Goal: Task Accomplishment & Management: Complete application form

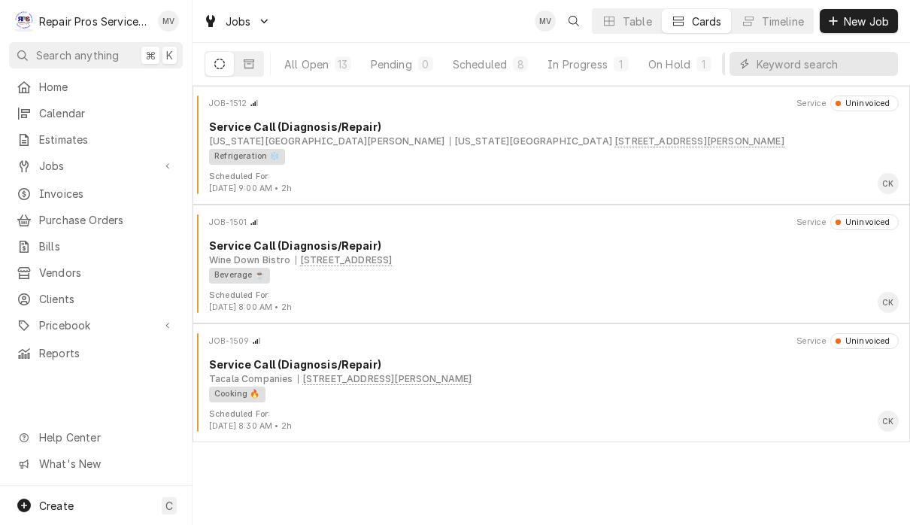
scroll to position [0, 92]
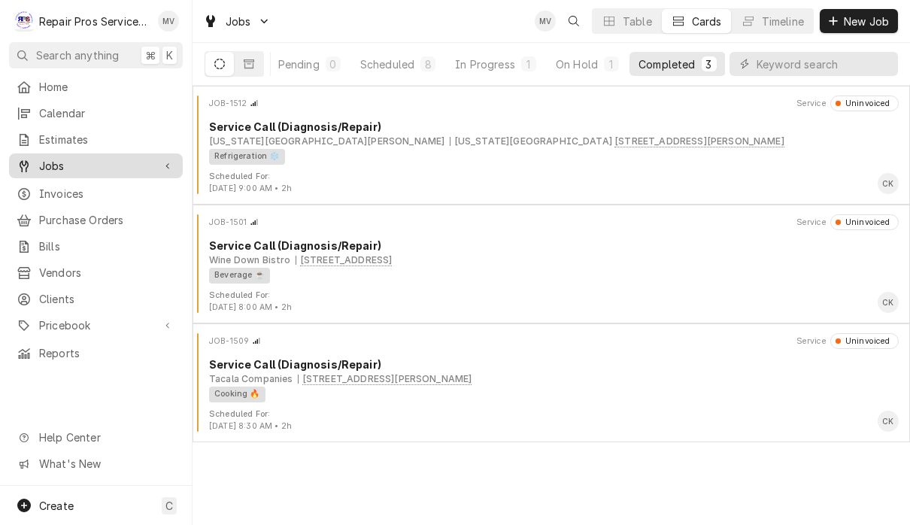
click at [86, 163] on span "Jobs" at bounding box center [96, 166] width 114 height 16
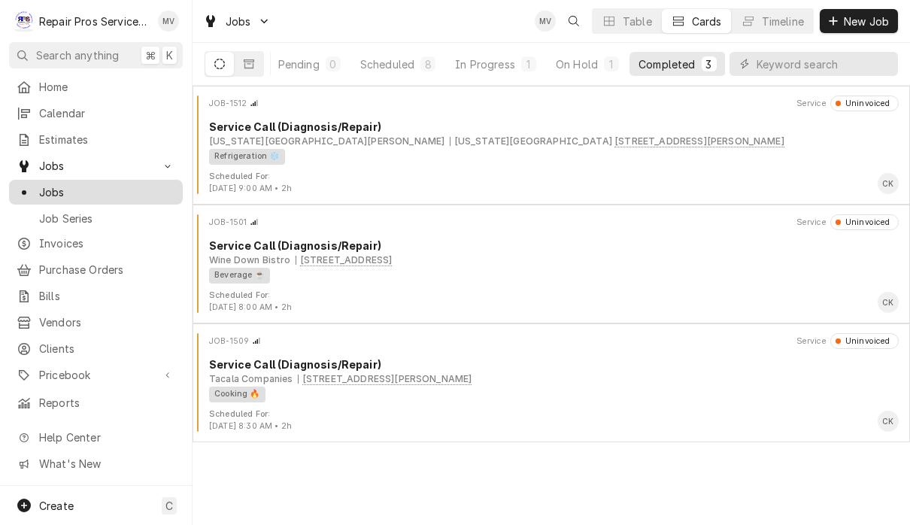
click at [81, 188] on span "Jobs" at bounding box center [107, 192] width 136 height 16
click at [784, 25] on div "Timeline" at bounding box center [783, 22] width 42 height 16
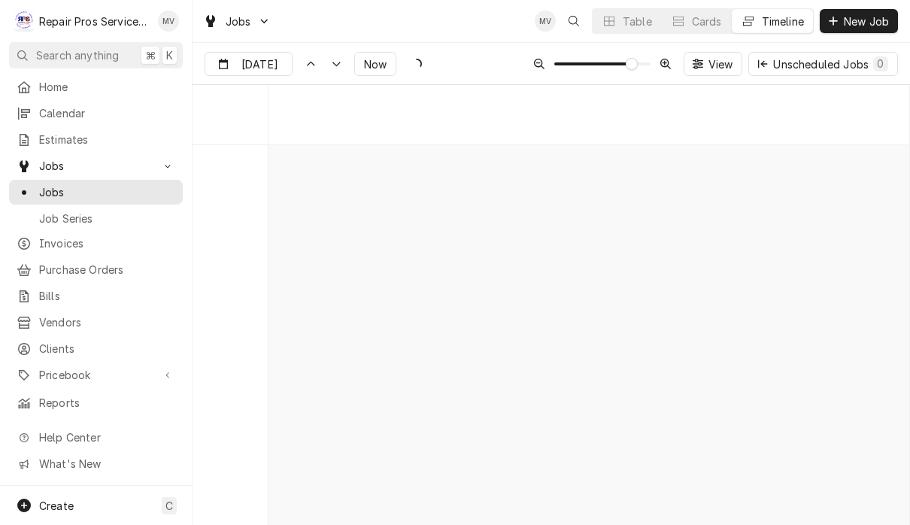
scroll to position [8157, 0]
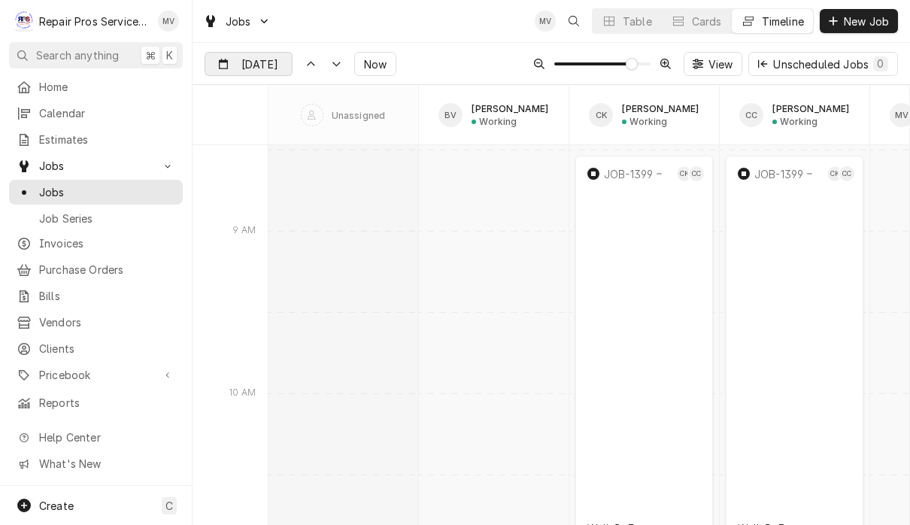
click at [276, 73] on div "Dynamic Content Wrapper" at bounding box center [281, 65] width 21 height 24
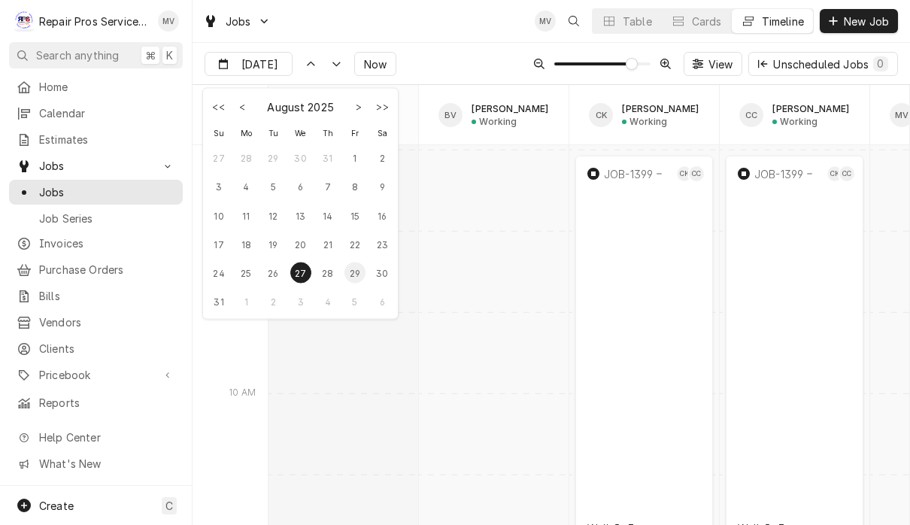
click at [358, 277] on div "29" at bounding box center [354, 272] width 21 height 21
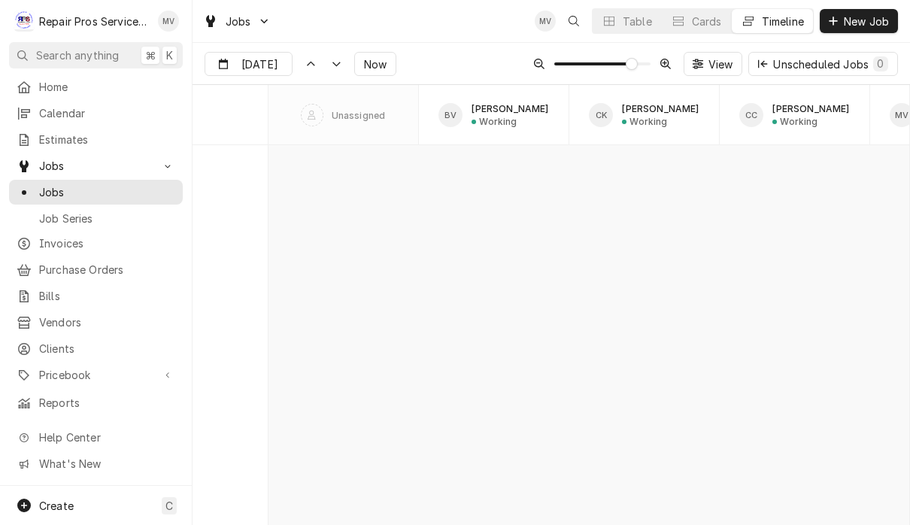
scroll to position [15708, 0]
click at [261, 62] on input "Aug 29" at bounding box center [237, 67] width 65 height 29
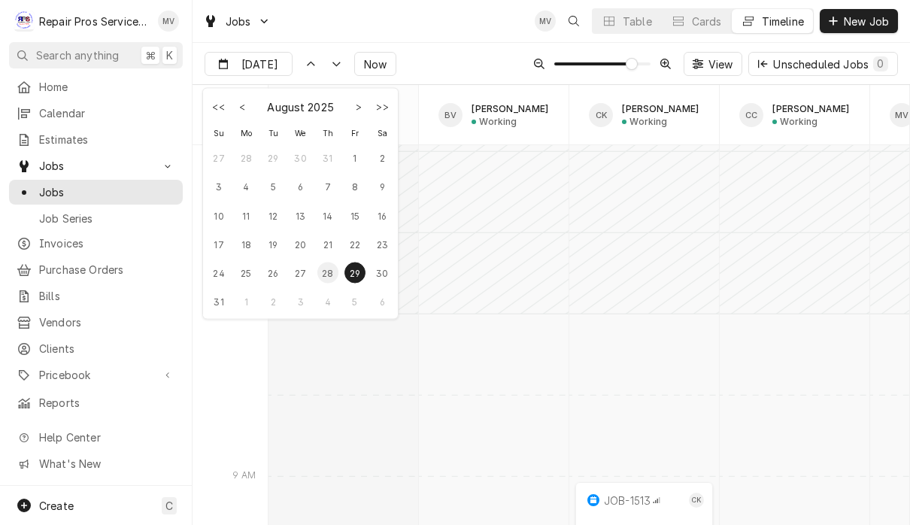
click at [338, 276] on div "28" at bounding box center [327, 272] width 21 height 21
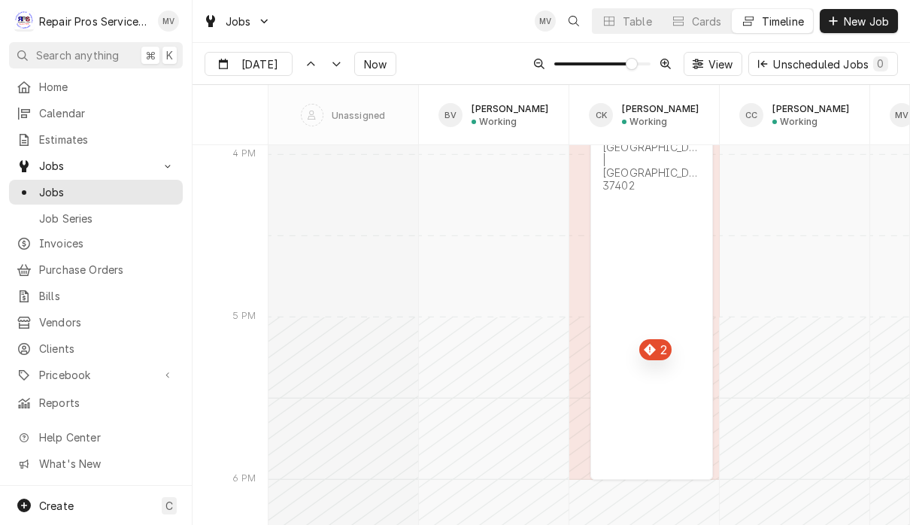
scroll to position [13300, 0]
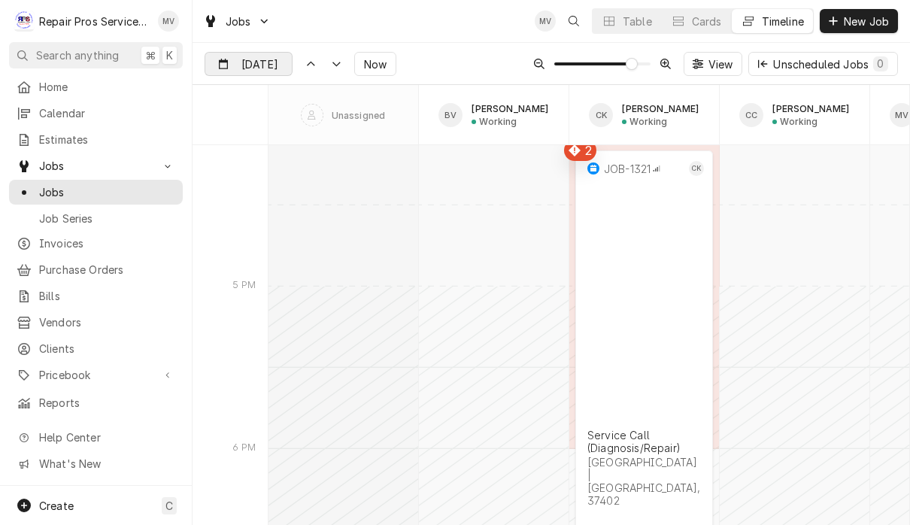
click at [271, 69] on div "Dynamic Content Wrapper" at bounding box center [281, 65] width 21 height 24
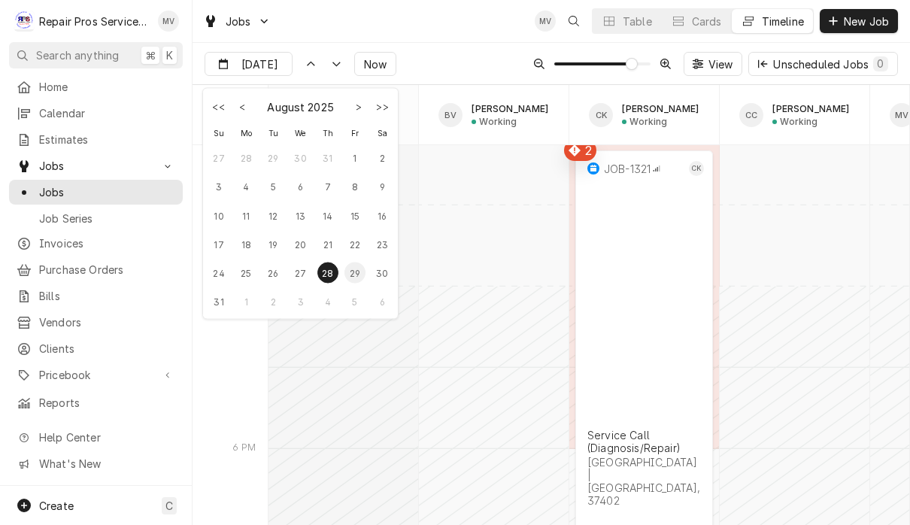
click at [356, 274] on div "29" at bounding box center [354, 272] width 21 height 21
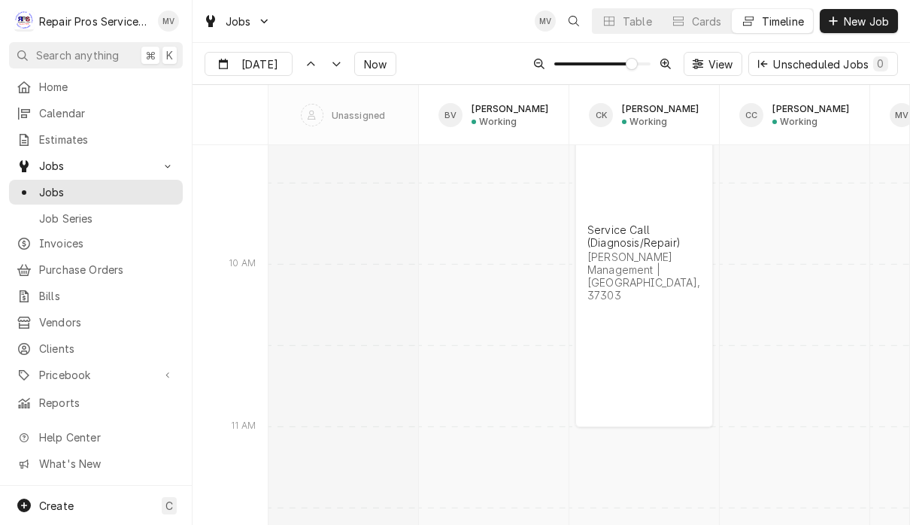
scroll to position [7879, 0]
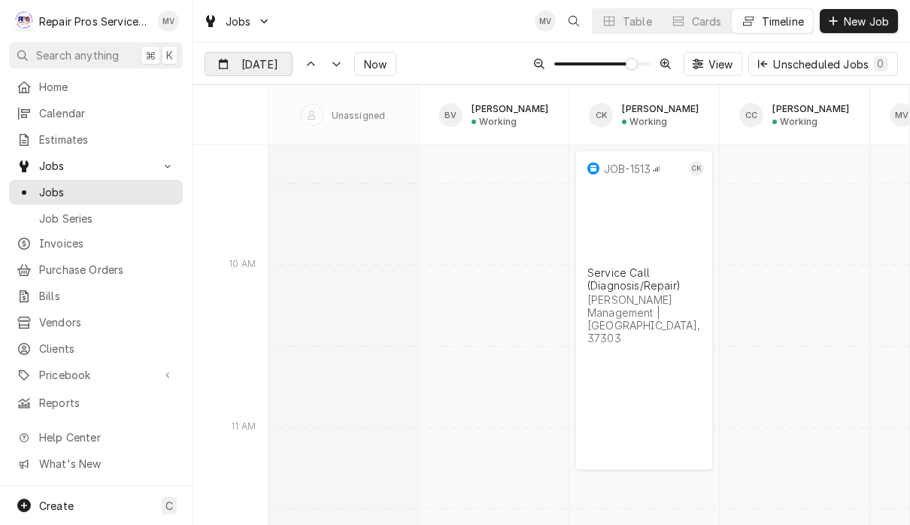
click at [271, 63] on div "Dynamic Content Wrapper" at bounding box center [281, 65] width 21 height 24
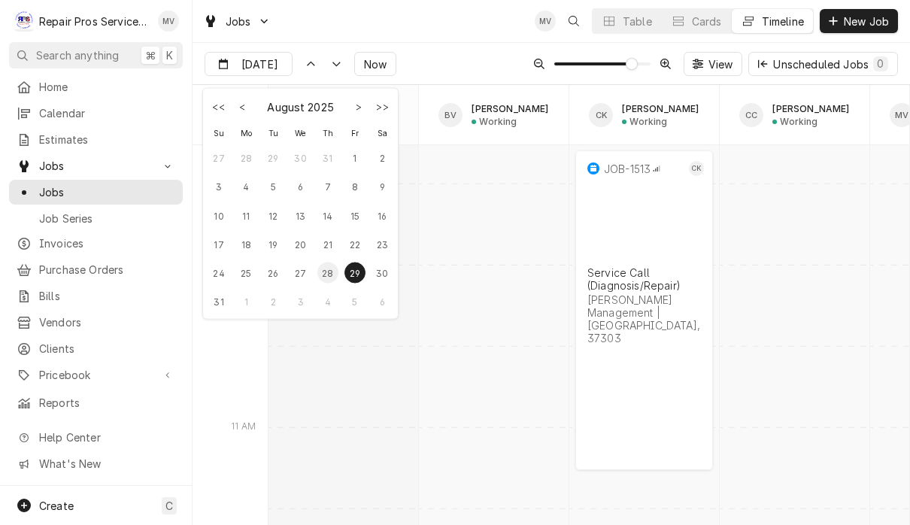
click at [333, 274] on div "28" at bounding box center [327, 272] width 21 height 21
type input "Aug 28"
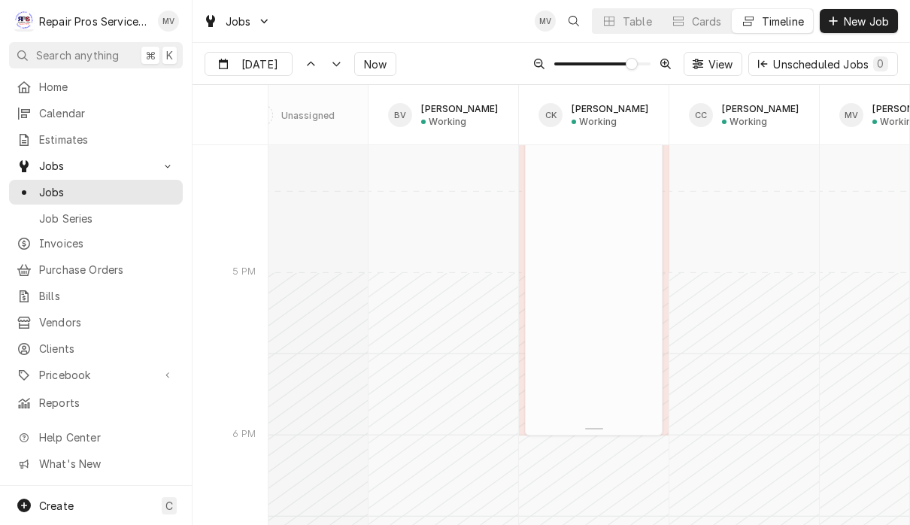
scroll to position [5111, 0]
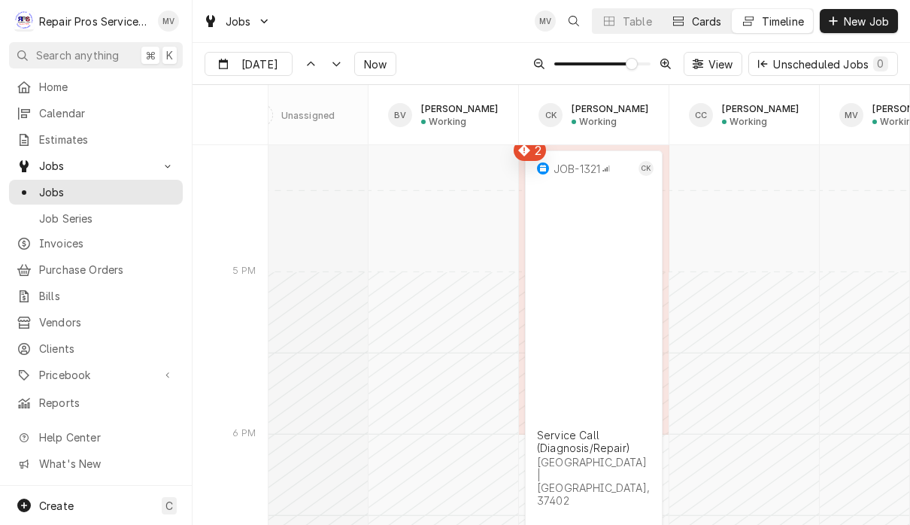
click at [699, 20] on div "Cards" at bounding box center [707, 22] width 30 height 16
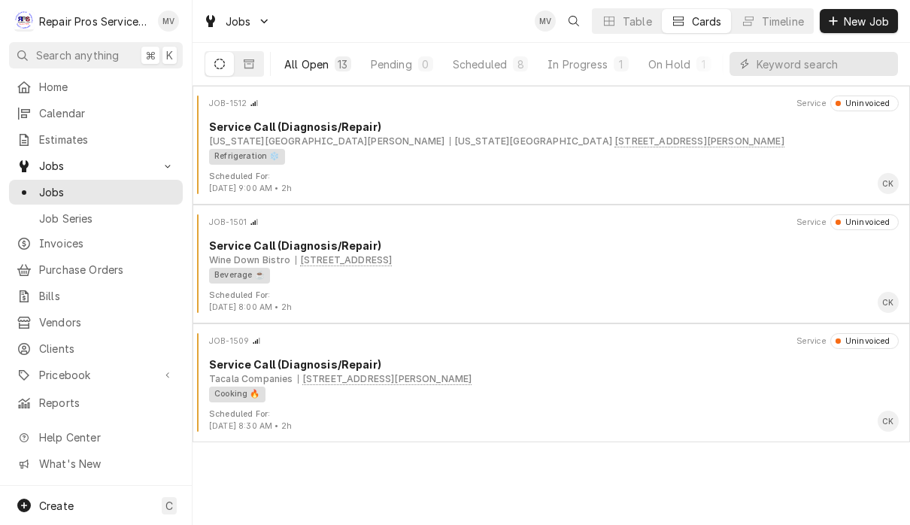
click at [314, 65] on div "All Open" at bounding box center [306, 64] width 44 height 16
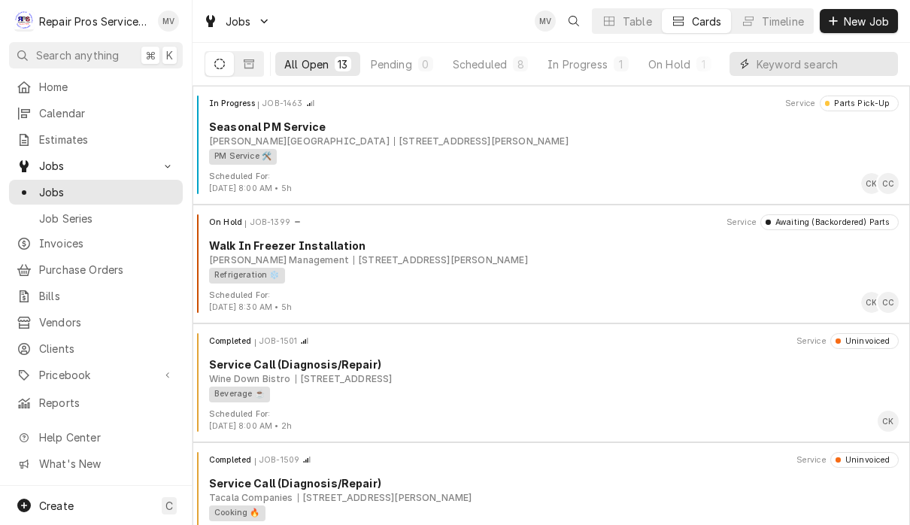
click at [787, 64] on input "Dynamic Content Wrapper" at bounding box center [824, 64] width 134 height 24
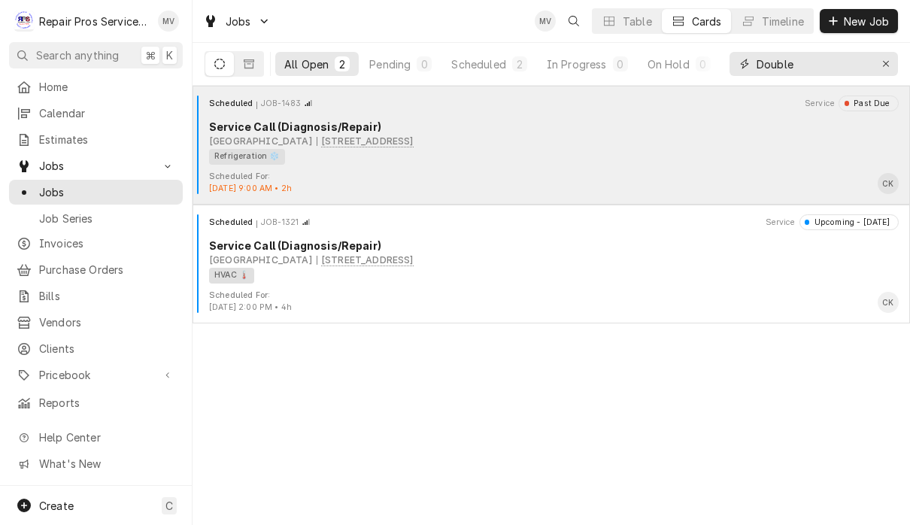
type input "Double"
click at [662, 159] on div "Refrigeration ❄️" at bounding box center [548, 157] width 679 height 16
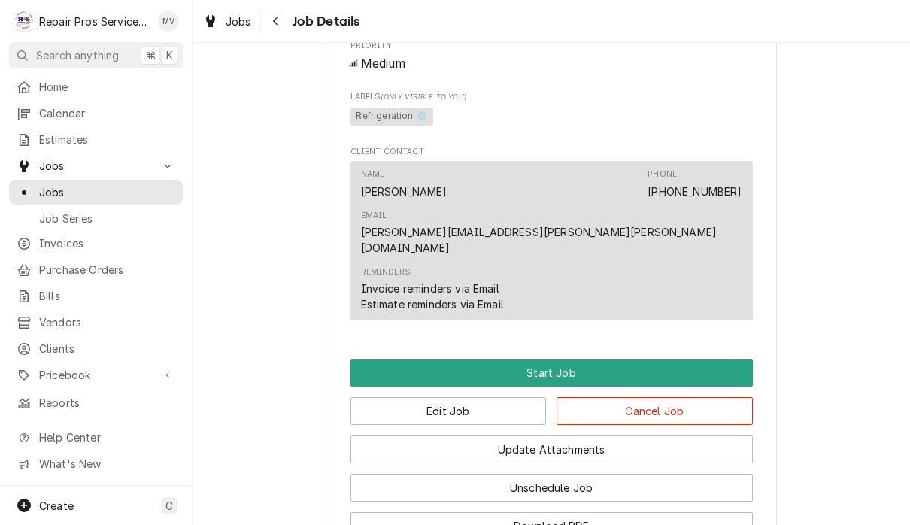
scroll to position [760, 0]
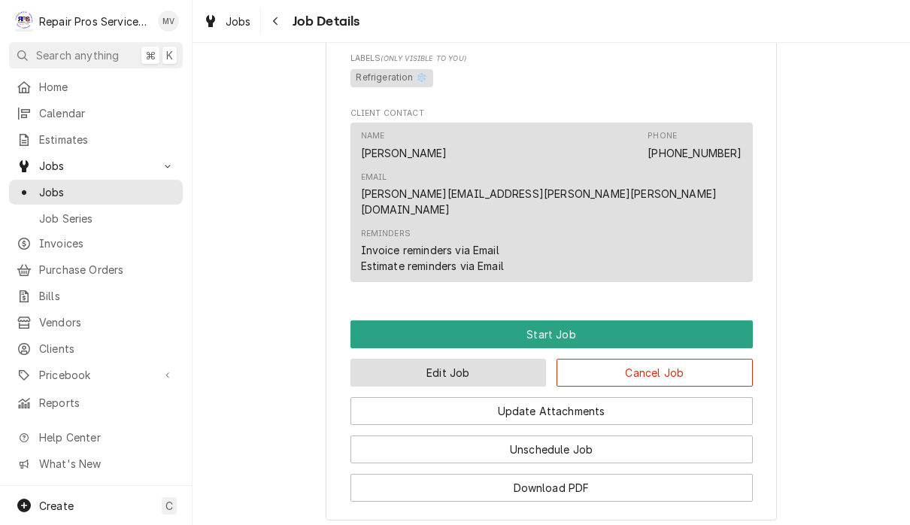
click at [497, 359] on button "Edit Job" at bounding box center [448, 373] width 196 height 28
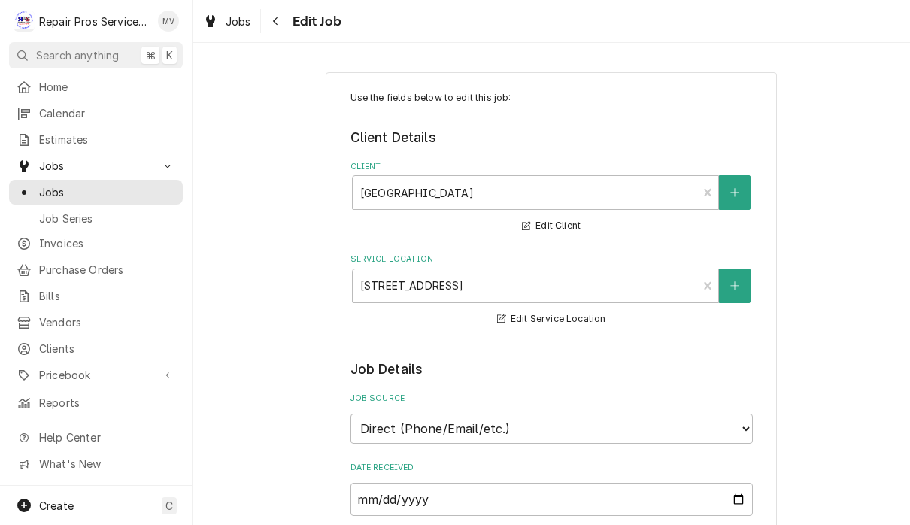
type textarea "x"
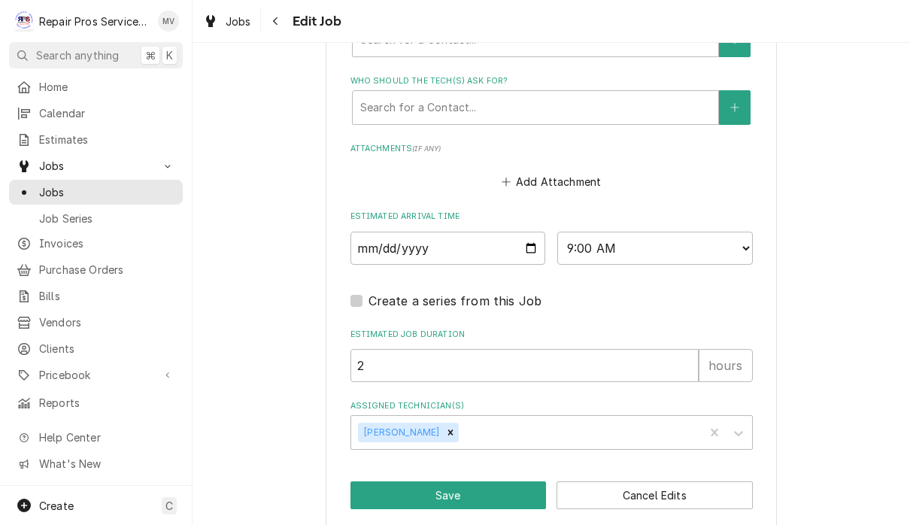
scroll to position [1099, 0]
click at [447, 234] on input "2025-08-28" at bounding box center [448, 248] width 196 height 33
type input "2025-08-29"
type textarea "x"
click at [584, 232] on select "AM / PM 6:00 AM 6:15 AM 6:30 AM 6:45 AM 7:00 AM 7:15 AM 7:30 AM 7:45 AM 8:00 AM…" at bounding box center [655, 248] width 196 height 33
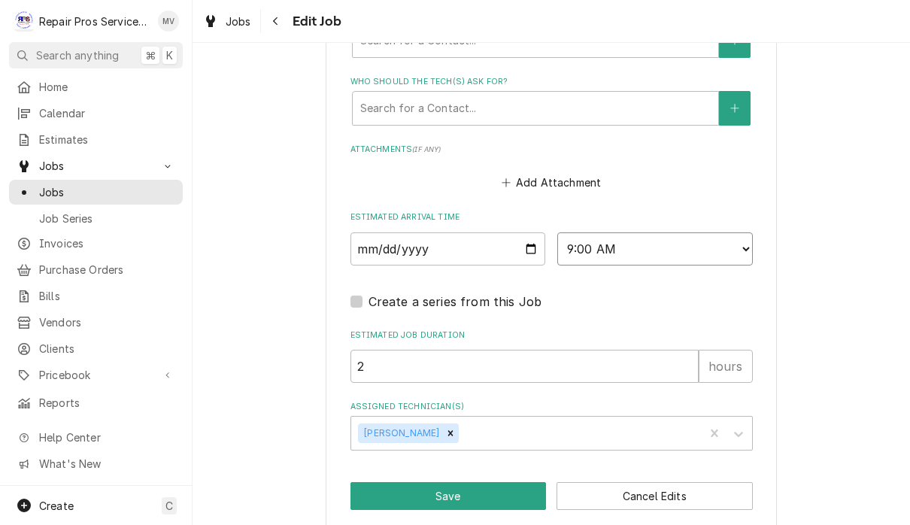
select select "08:00:00"
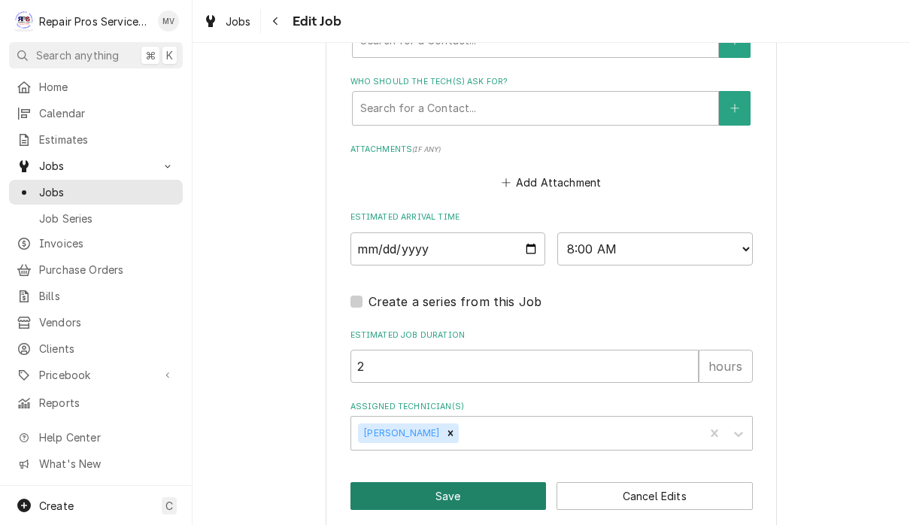
click at [468, 482] on button "Save" at bounding box center [448, 496] width 196 height 28
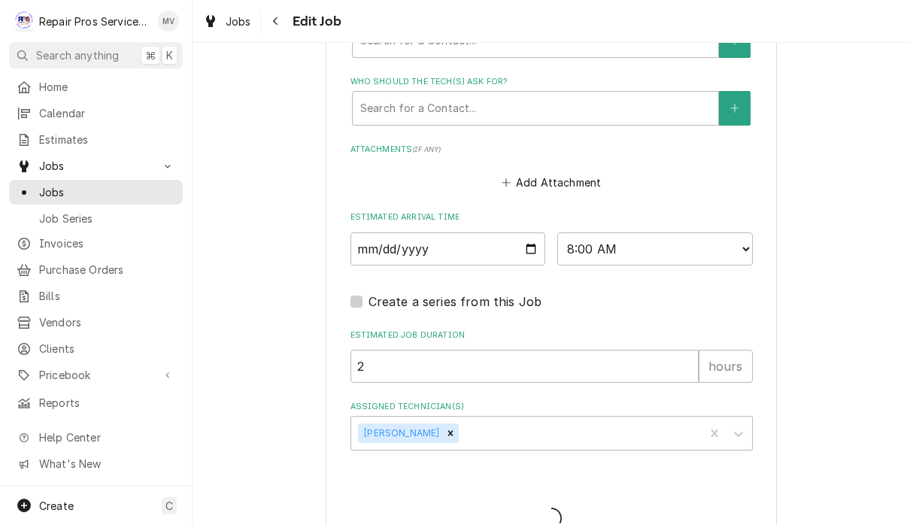
type textarea "x"
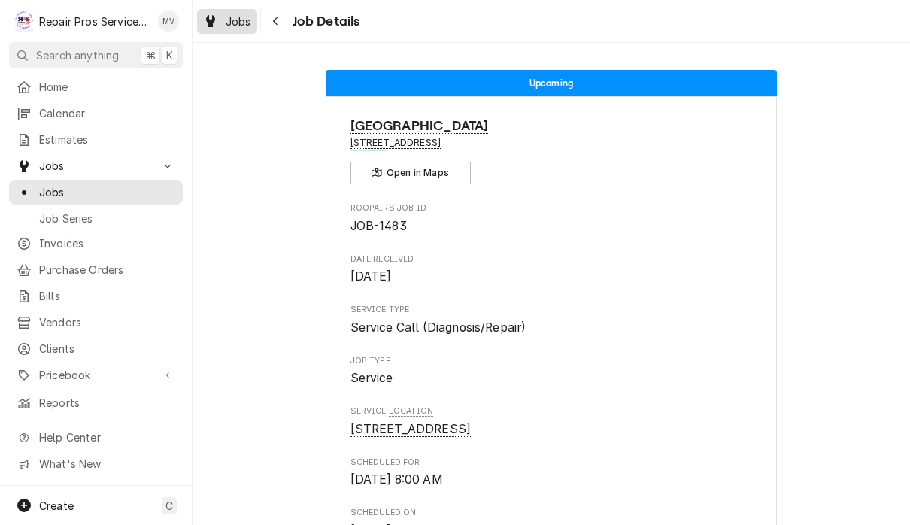
click at [241, 29] on div "Jobs" at bounding box center [227, 21] width 54 height 19
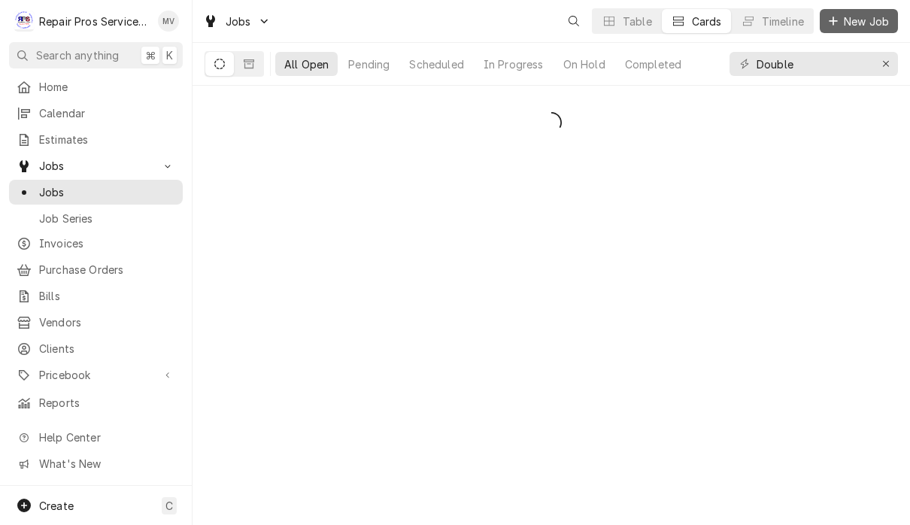
click at [864, 28] on span "New Job" at bounding box center [866, 22] width 51 height 16
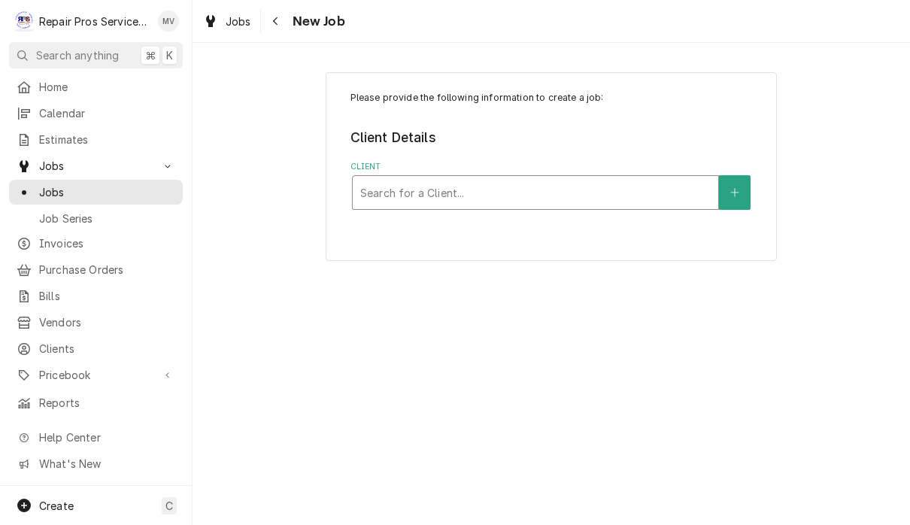
click at [565, 186] on div "Client" at bounding box center [535, 192] width 350 height 27
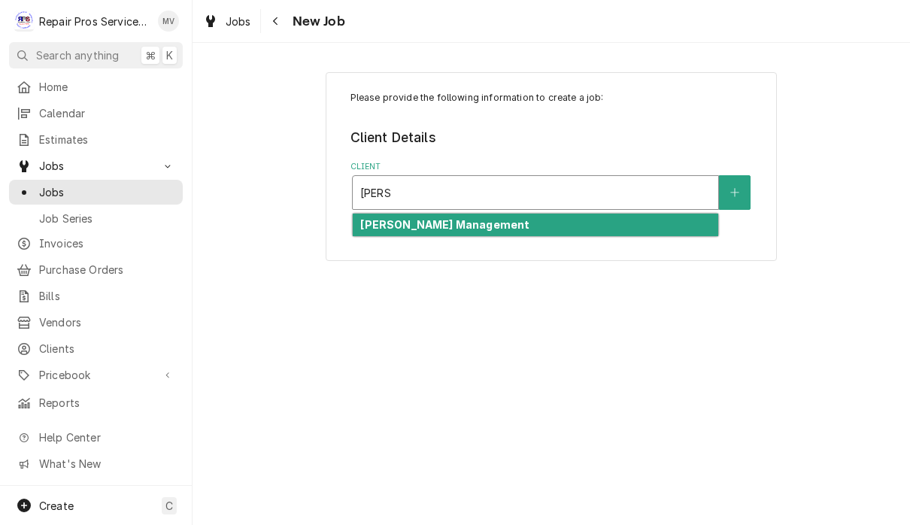
click at [534, 221] on div "[PERSON_NAME] Management" at bounding box center [535, 225] width 365 height 23
type input "smith"
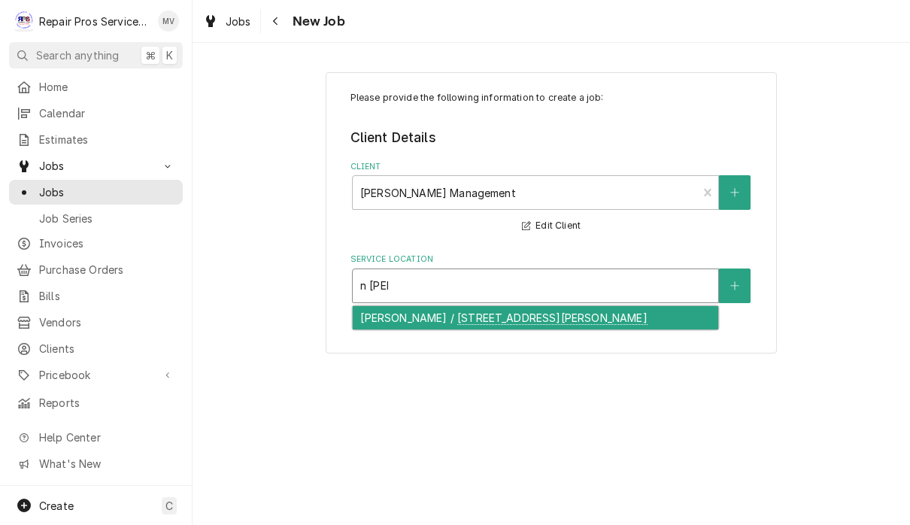
click at [516, 312] on div "N. Lee - McDonald's / 4500 N. Lee Hwy, Cleveland, TN 37312" at bounding box center [535, 317] width 365 height 23
type input "n lee"
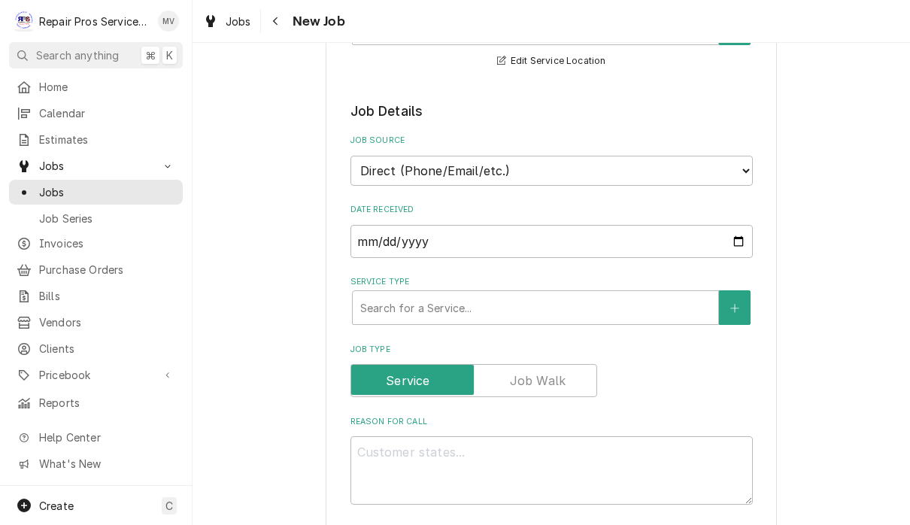
scroll to position [269, 0]
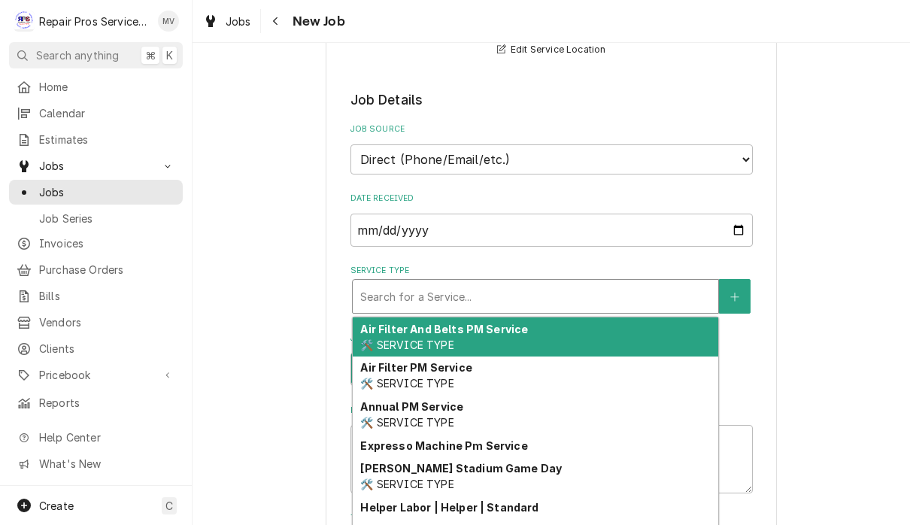
type textarea "x"
type input "d"
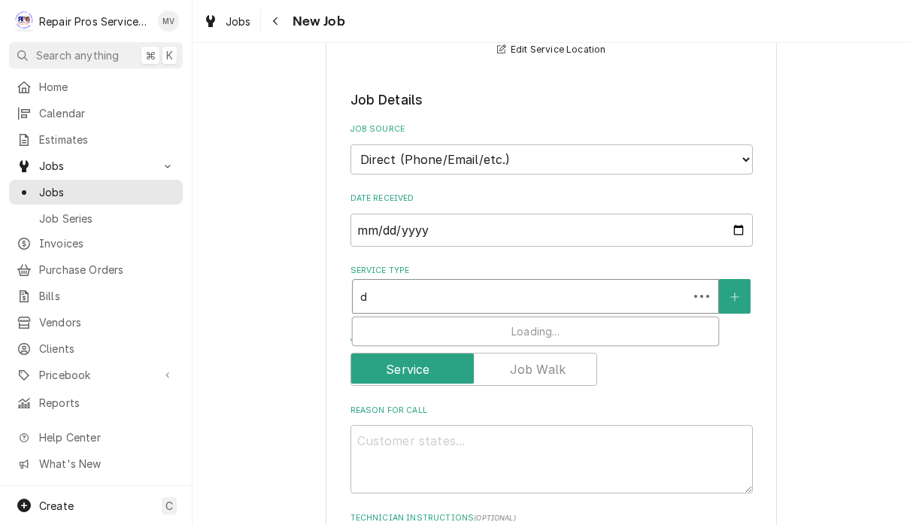
type textarea "x"
type input "di"
type textarea "x"
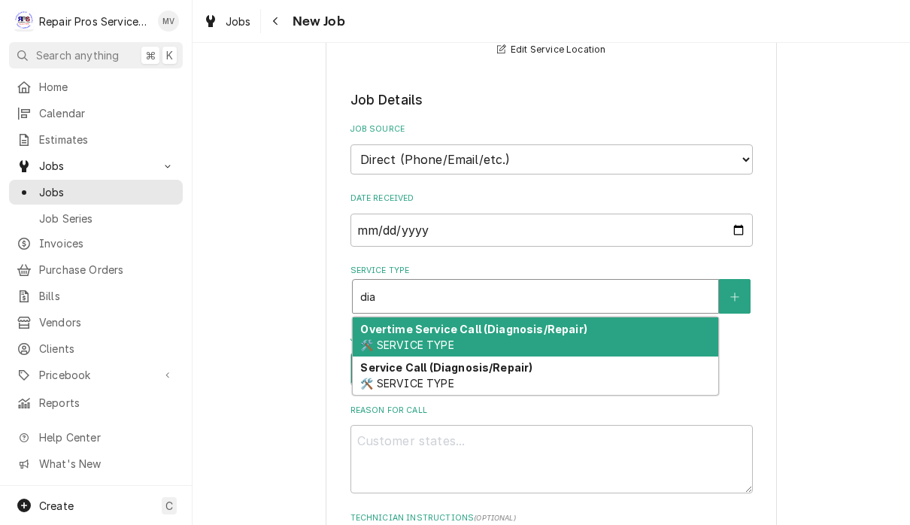
click at [452, 378] on span "🛠️ SERVICE TYPE" at bounding box center [406, 383] width 93 height 13
type input "dia"
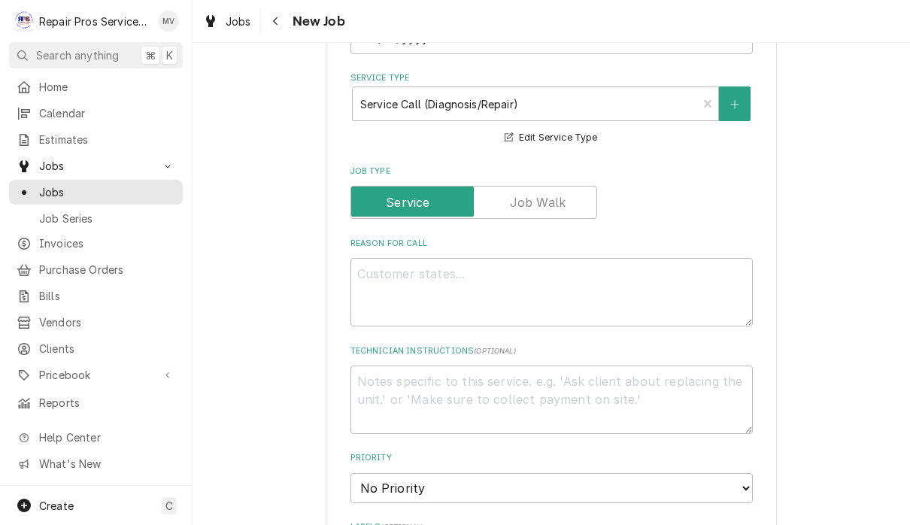
scroll to position [462, 0]
click at [384, 270] on textarea "Reason For Call" at bounding box center [551, 291] width 402 height 68
type textarea "x"
type textarea "F"
type textarea "x"
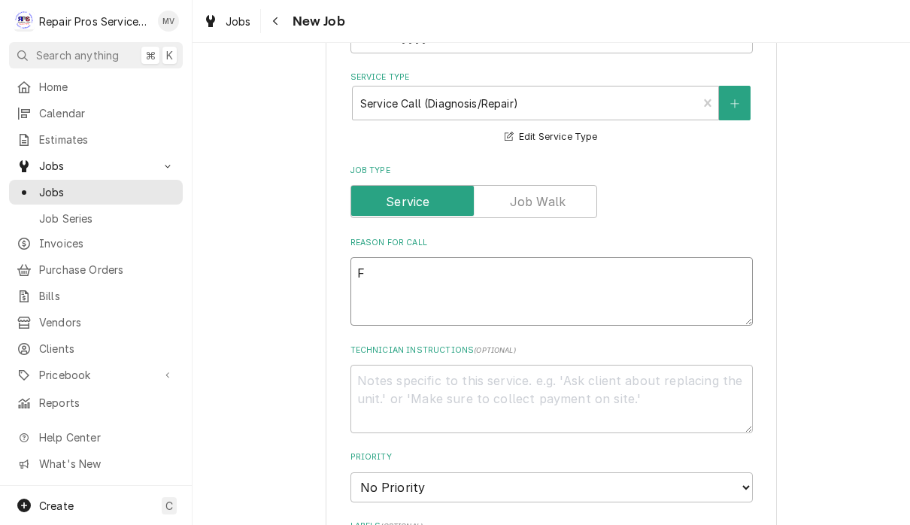
type textarea "Fr"
type textarea "x"
type textarea "Fra"
type textarea "x"
type textarea "Frap"
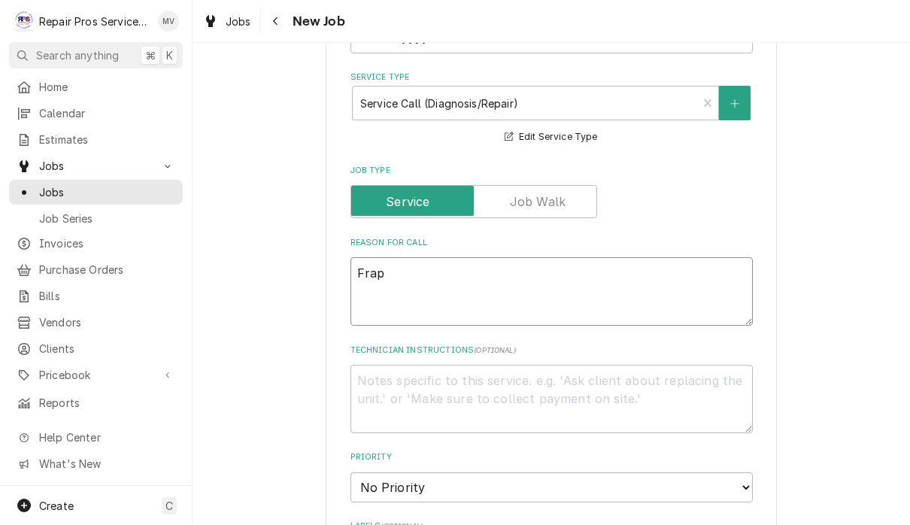
type textarea "x"
type textarea "Frape"
type textarea "x"
type textarea "Grape"
type textarea "x"
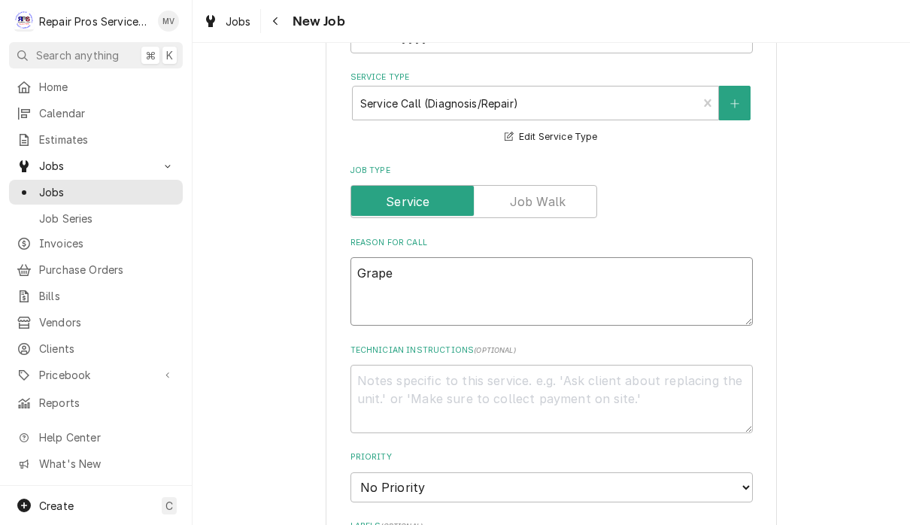
type textarea "Grape"
type textarea "x"
type textarea "Grape m"
type textarea "x"
type textarea "Grape"
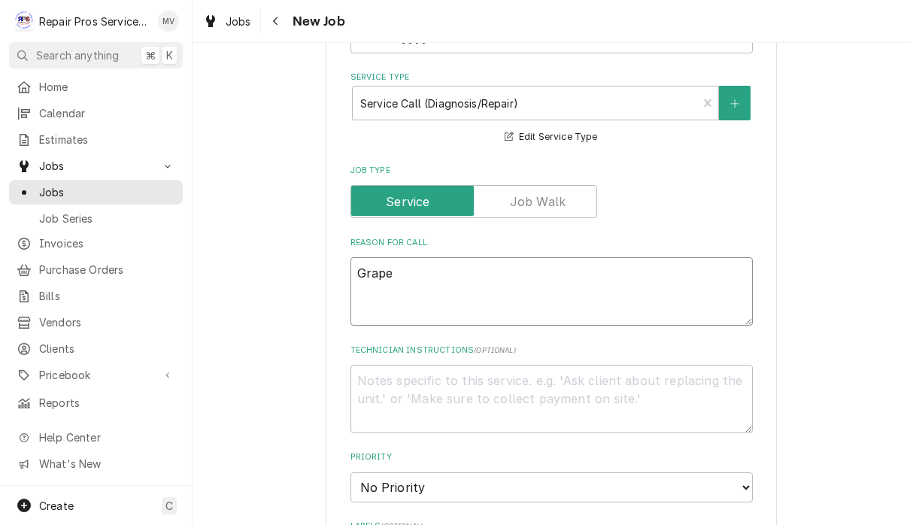
type textarea "x"
type textarea "Grape"
type textarea "x"
type textarea "Grap"
type textarea "x"
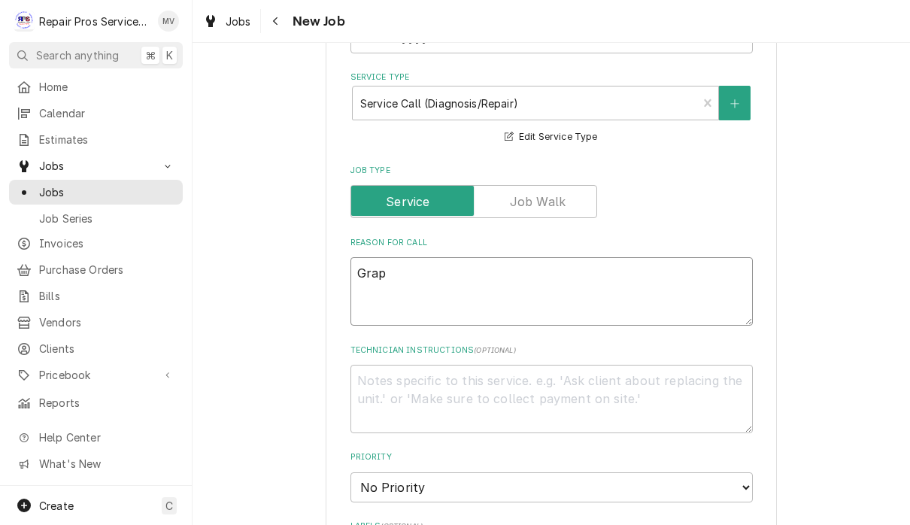
type textarea "Gra"
type textarea "x"
type textarea "Gr"
type textarea "x"
type textarea "G"
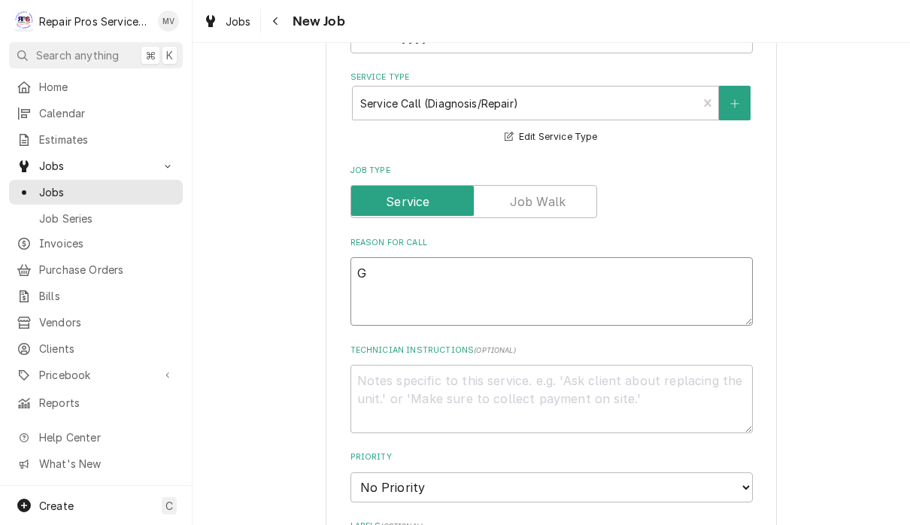
type textarea "x"
type textarea "F"
type textarea "x"
type textarea "Fr"
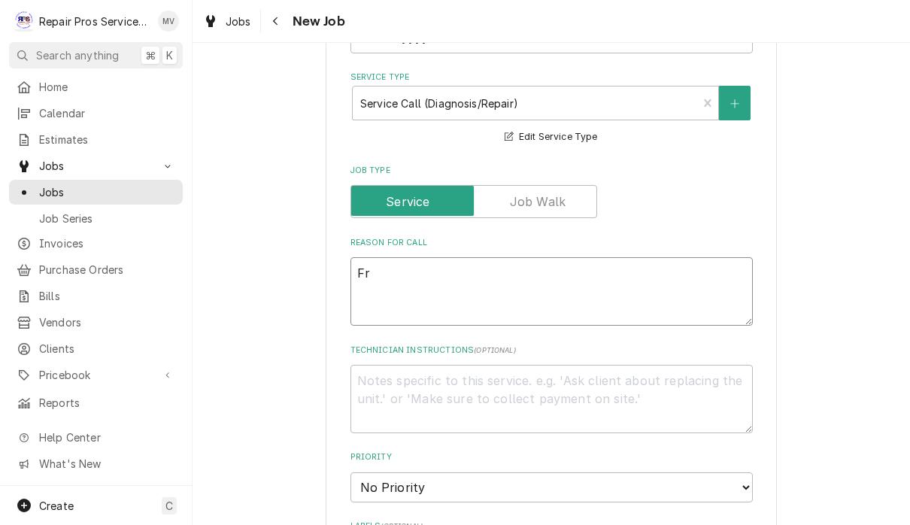
type textarea "x"
type textarea "Fra"
type textarea "x"
type textarea "Frap"
type textarea "x"
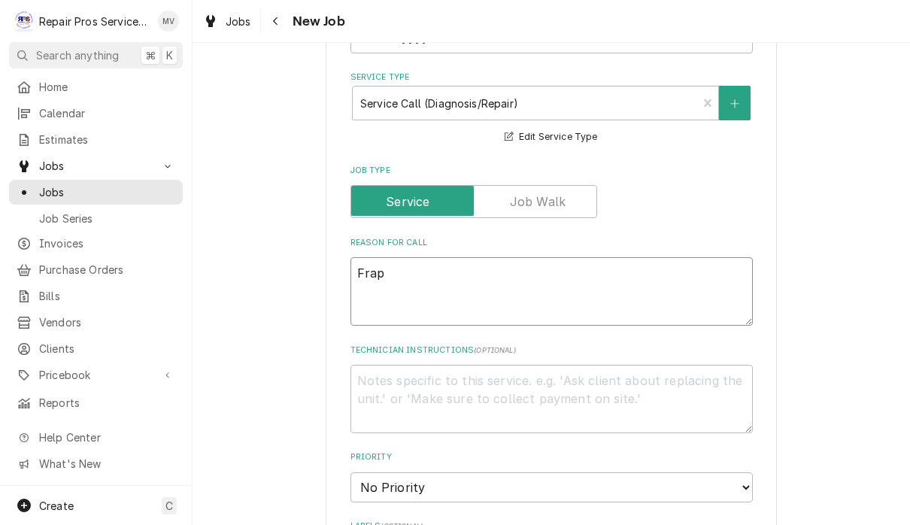
type textarea "Frapp"
type textarea "x"
type textarea "Frappe"
type textarea "x"
type textarea "Frappe"
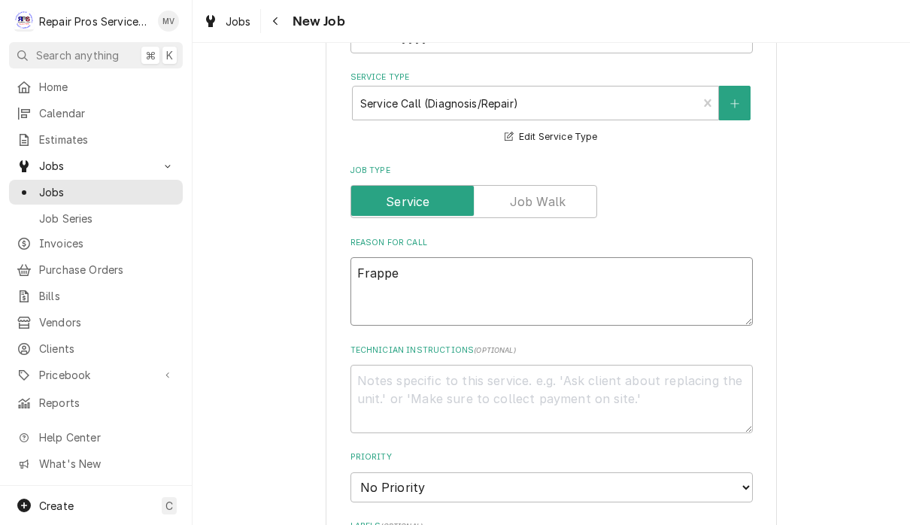
click at [479, 297] on textarea "Frappe" at bounding box center [551, 291] width 402 height 68
type textarea "x"
type textarea "Frappe a"
type textarea "x"
type textarea "Frappe ac"
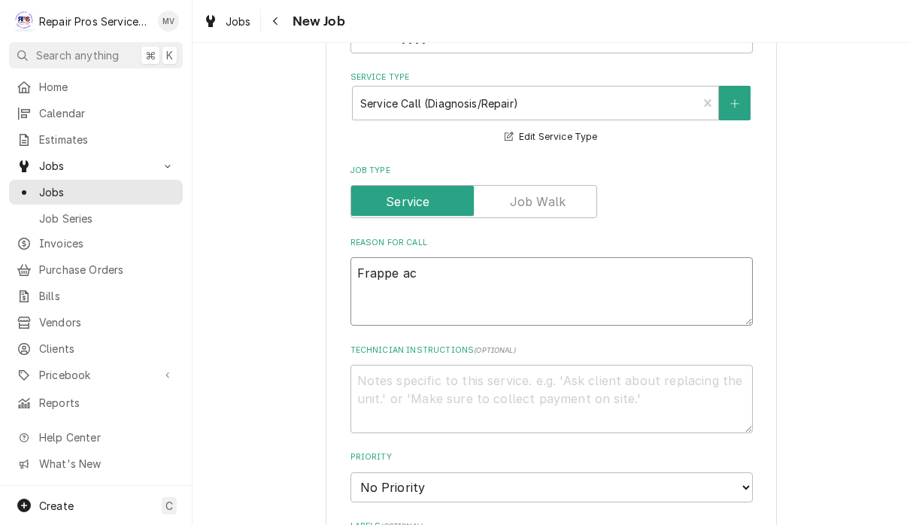
type textarea "x"
type textarea "Frappe ach"
type textarea "x"
type textarea "Frappe achi"
type textarea "x"
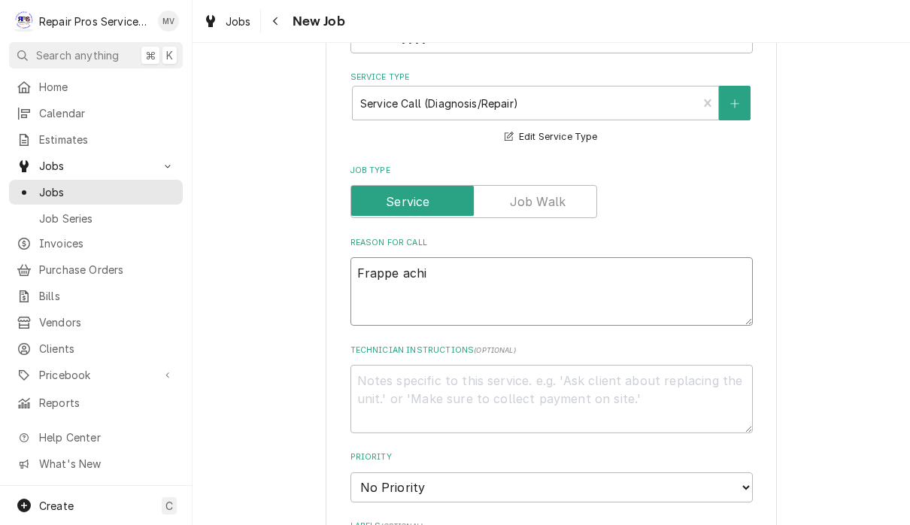
type textarea "Frappe ach"
type textarea "x"
type textarea "Frappe ac"
type textarea "x"
type textarea "Frappe a"
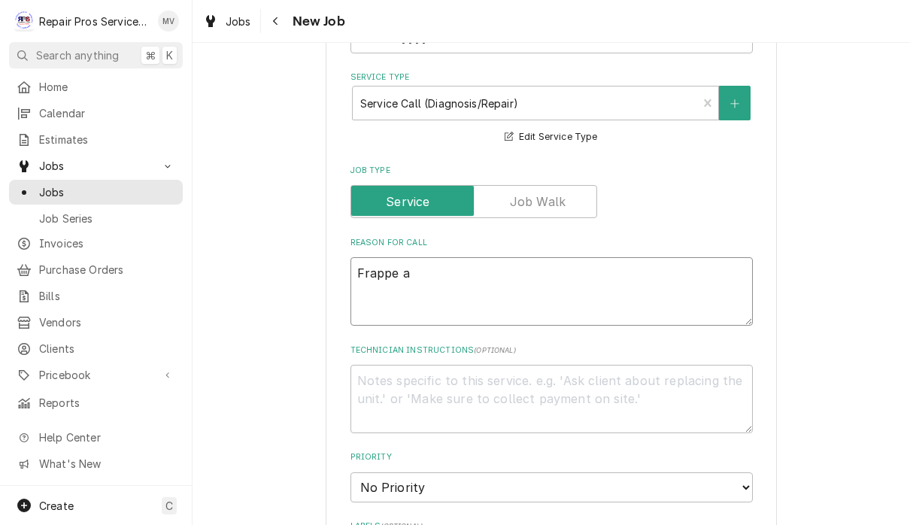
type textarea "x"
type textarea "Frappe"
type textarea "x"
type textarea "Frappe m"
type textarea "x"
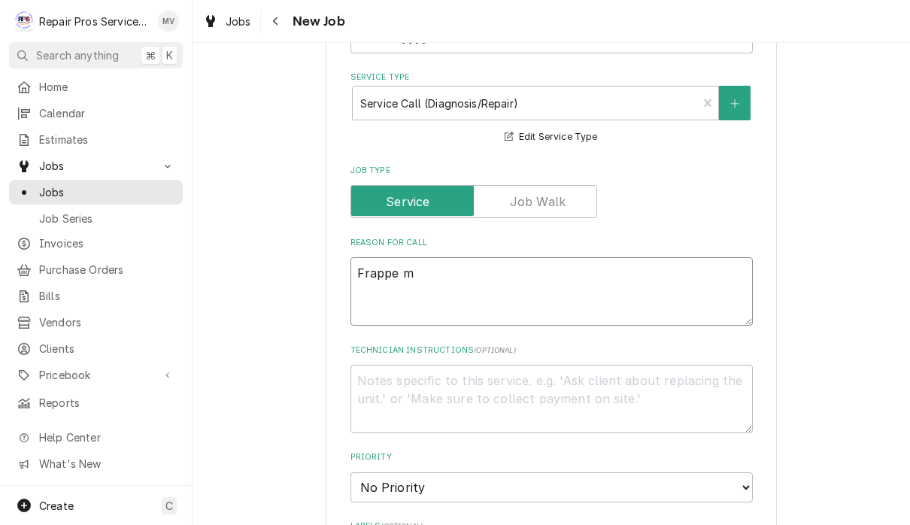
type textarea "Frappe ma"
type textarea "x"
type textarea "Frappe mach"
type textarea "x"
type textarea "Frappe machi"
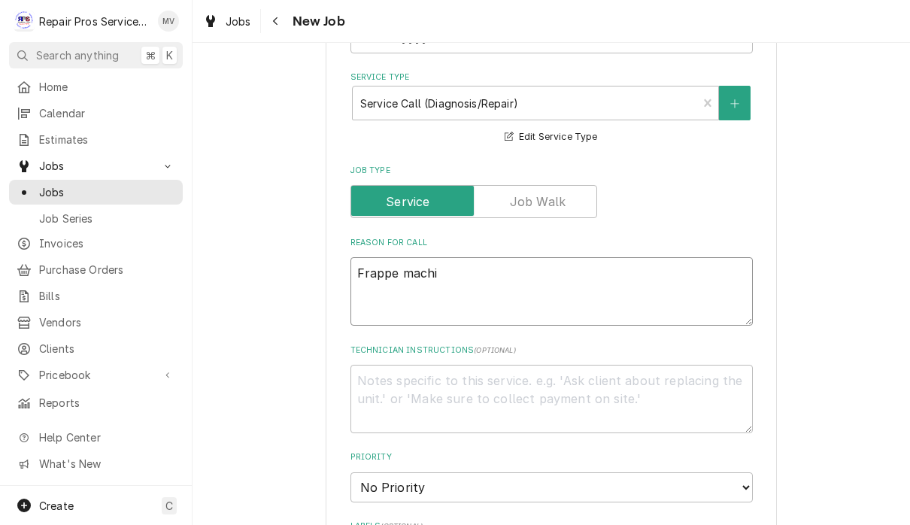
type textarea "x"
type textarea "Frappe machin"
type textarea "x"
type textarea "Frappe machine"
type textarea "x"
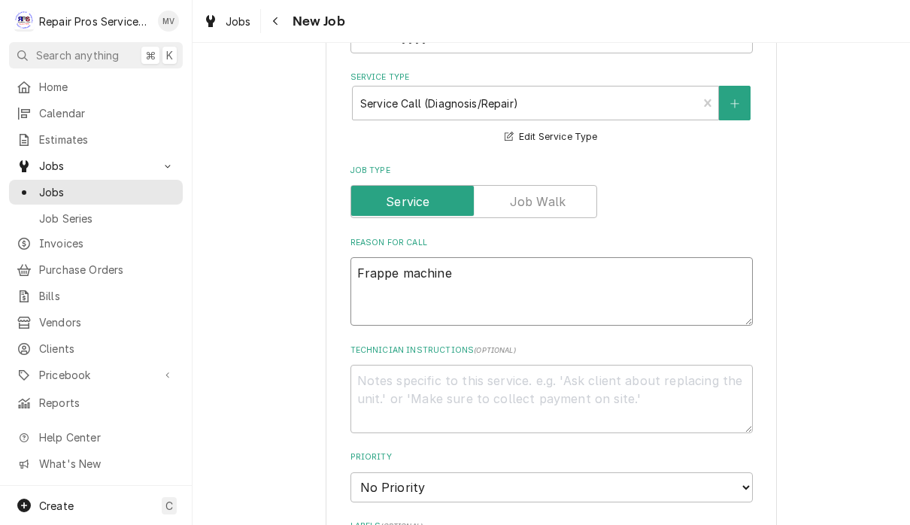
type textarea "Frappe machine"
type textarea "x"
type textarea "Frappe machine w"
type textarea "x"
type textarea "Frappe machine wo"
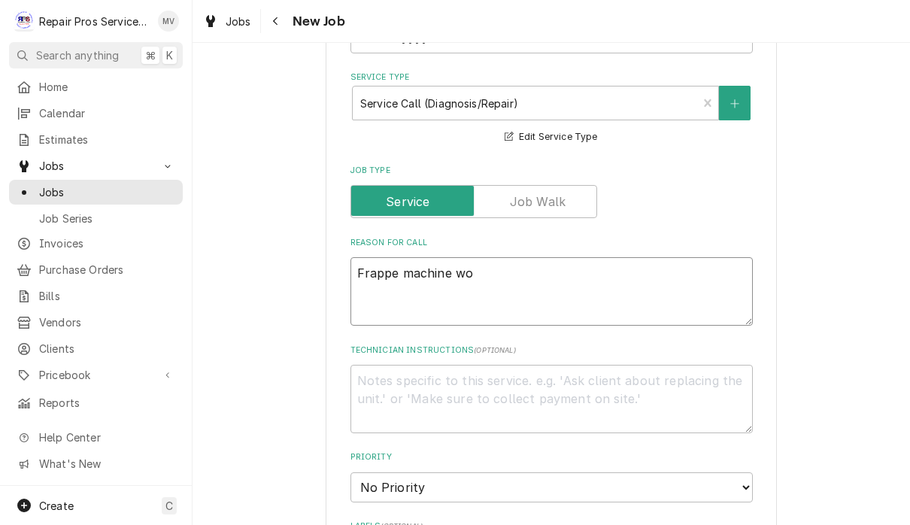
type textarea "x"
type textarea "Frappe machine won"
type textarea "x"
type textarea "Frappe machine won’"
type textarea "x"
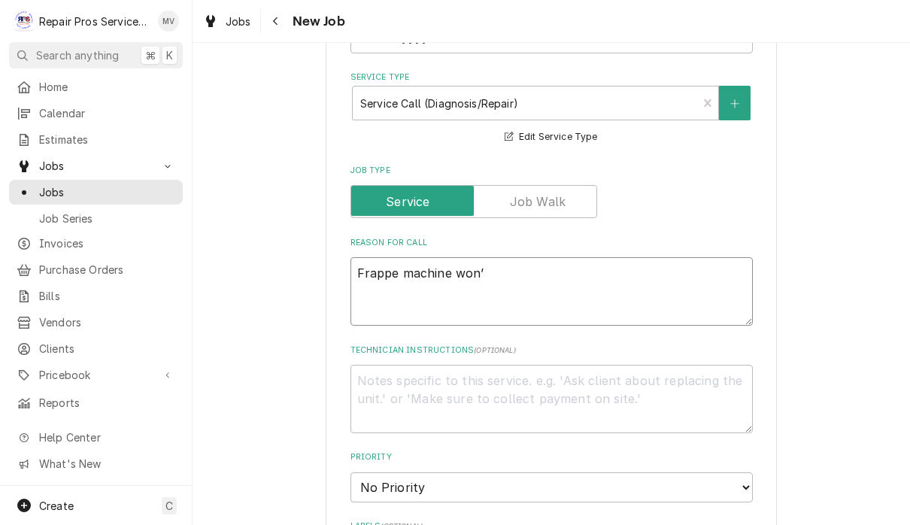
type textarea "Frappe machine won’t"
type textarea "x"
type textarea "Frappe machine won’t"
type textarea "x"
type textarea "Frappe machine won’t s"
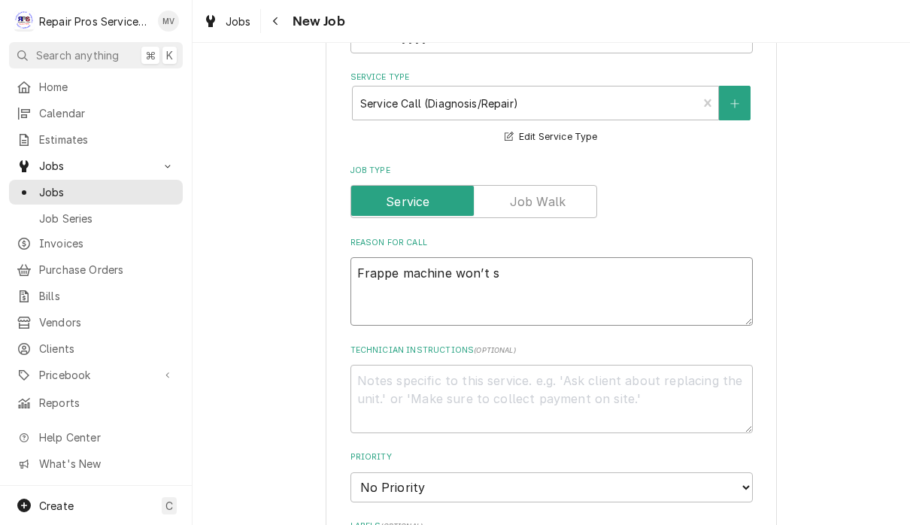
type textarea "x"
type textarea "Frappe machine won’t sta"
type textarea "x"
type textarea "Frappe machine won’t stay"
type textarea "x"
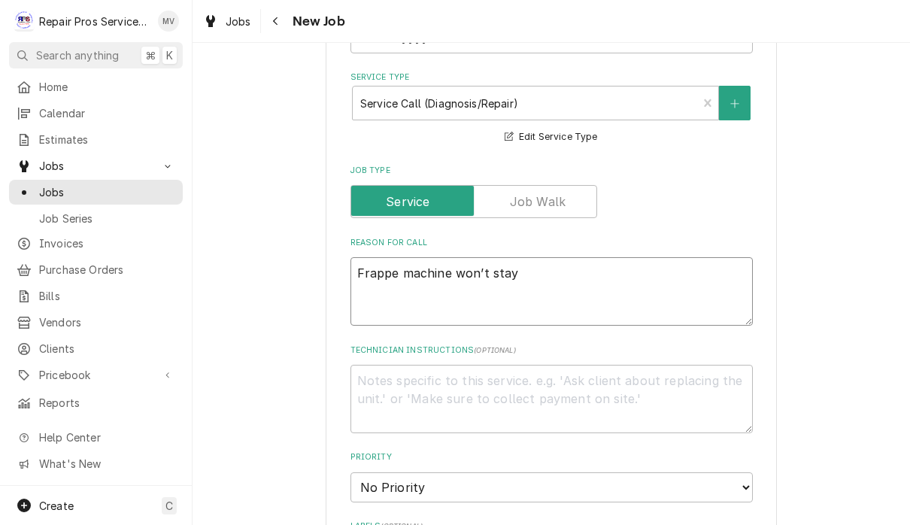
type textarea "Frappe machine won’t stay"
type textarea "x"
type textarea "Frappe machine won’t stay h"
type textarea "x"
type textarea "Frappe machine won’t stay"
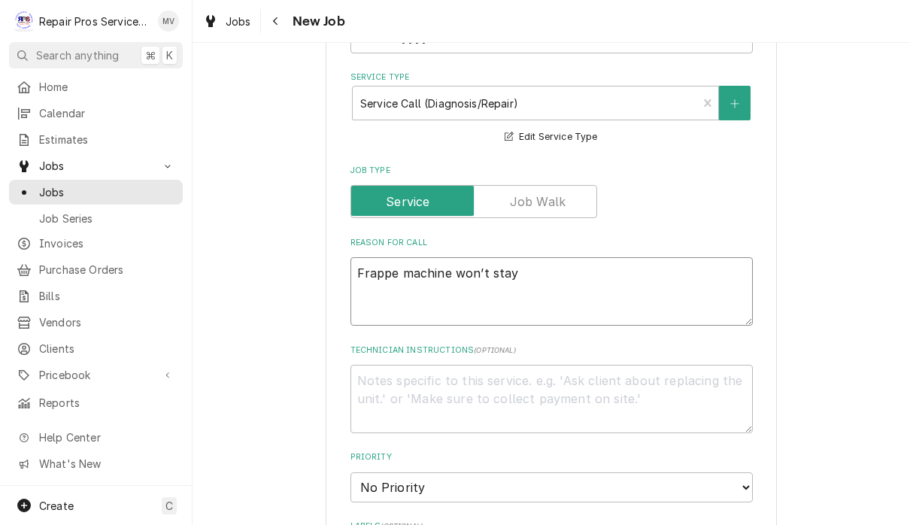
type textarea "x"
type textarea "Frappe machine won’t stay o"
type textarea "x"
type textarea "Frappe machine won’t stay on"
type textarea "x"
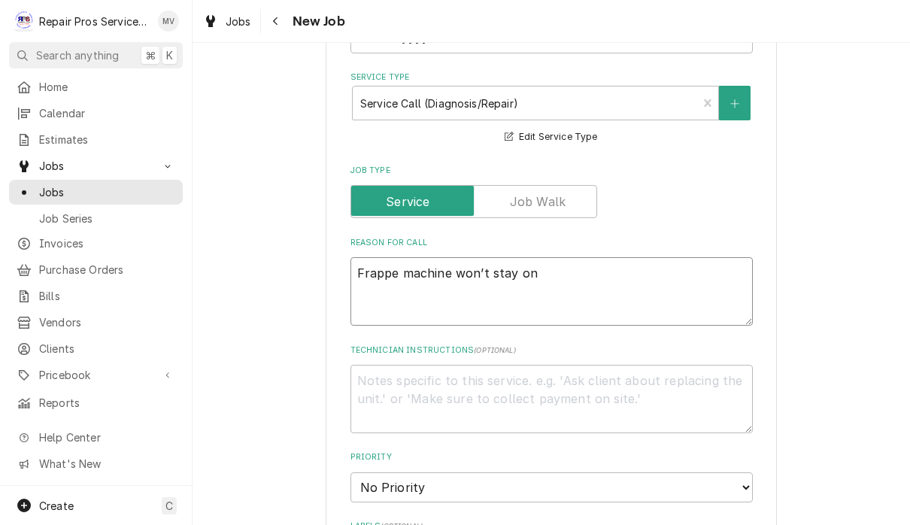
type textarea "Frappe machine won’t stay on"
type textarea "x"
type textarea "Frappe machine won’t stay on a"
type textarea "x"
type textarea "Frappe machine won’t stay on an"
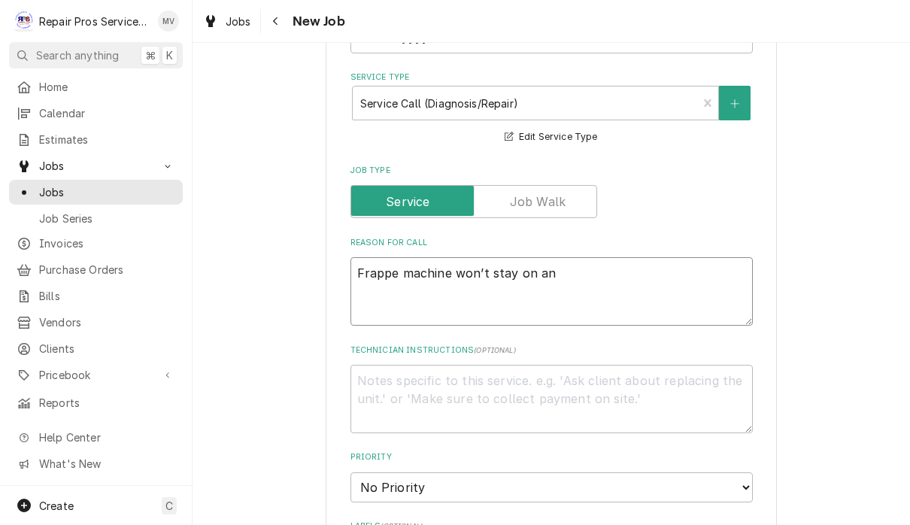
type textarea "x"
type textarea "Frappe machine won’t stay on and"
type textarea "x"
type textarea "Frappe machine won’t stay on and"
type textarea "x"
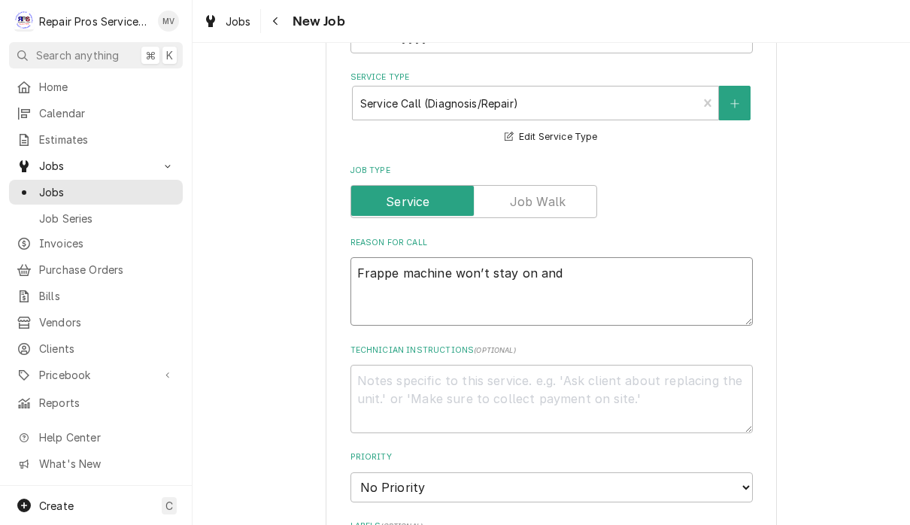
type textarea "Frappe machine won’t stay on and k"
type textarea "x"
type textarea "Frappe machine won’t stay on and ke"
type textarea "x"
type textarea "Frappe machine won’t stay on and kee"
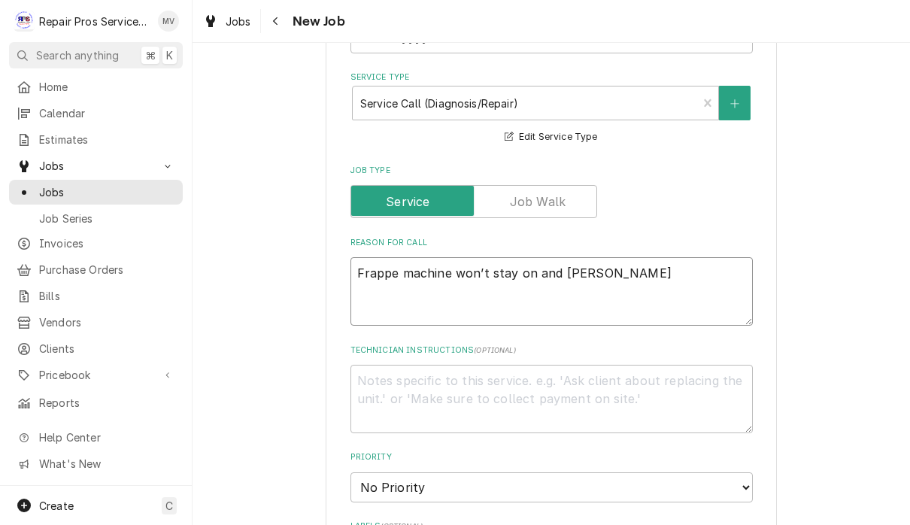
type textarea "x"
type textarea "Frappe machine won’t stay on and keep"
type textarea "x"
type textarea "Frappe machine won’t stay on and keep"
type textarea "x"
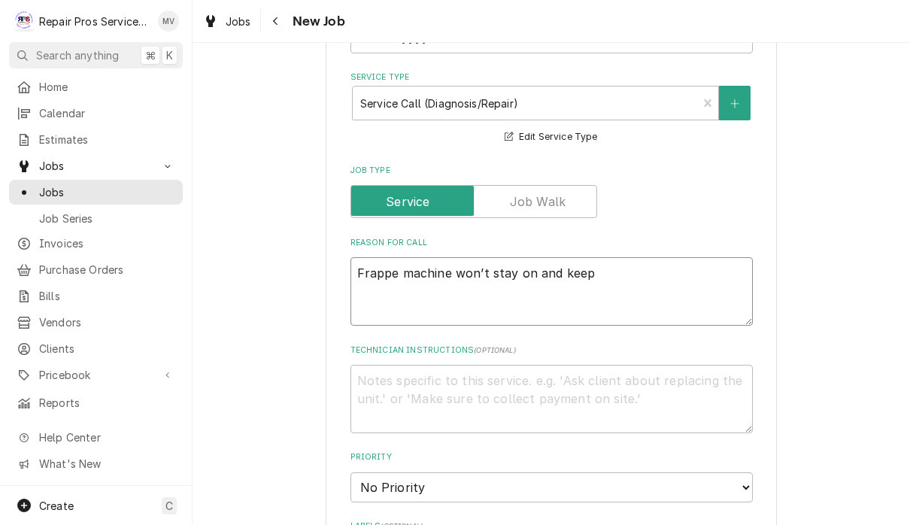
type textarea "Frappe machine won’t stay on and keep t"
type textarea "x"
type textarea "Frappe machine won’t stay on and keep tr"
type textarea "x"
type textarea "Frappe machine won’t stay on and keep tri"
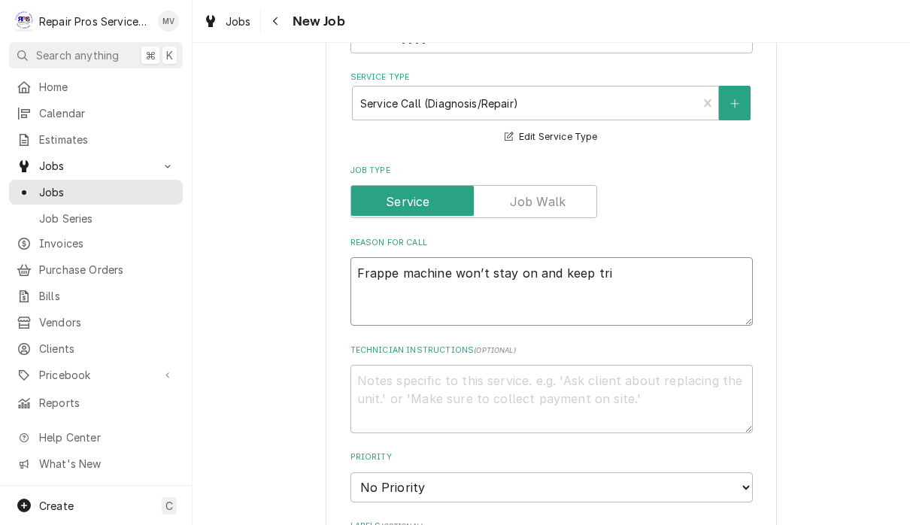
type textarea "x"
type textarea "Frappe machine won’t stay on and keep trip"
type textarea "x"
type textarea "Frappe machine won’t stay on and keep tripp"
type textarea "x"
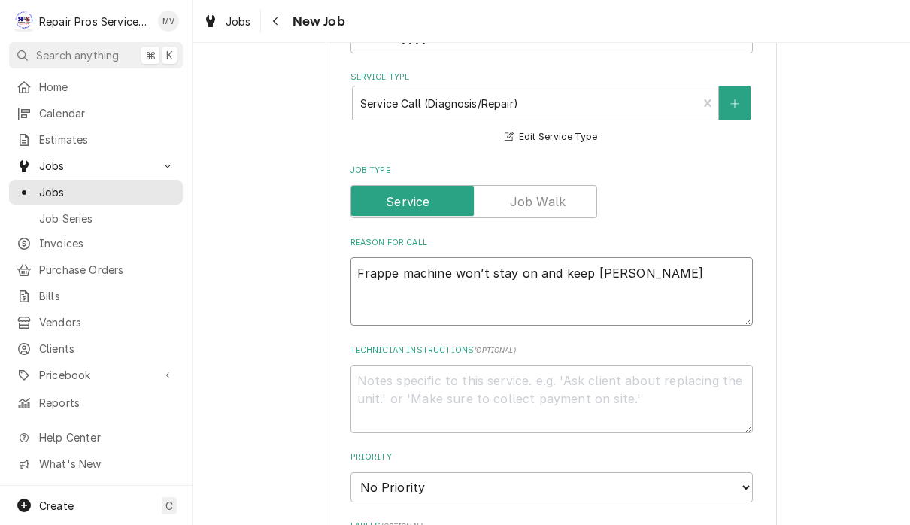
type textarea "Frappe machine won’t stay on and keep trippi"
type textarea "x"
type textarea "Frappe machine won’t stay on and keep trippin"
type textarea "x"
type textarea "Frappe machine won’t stay on and keep tripping"
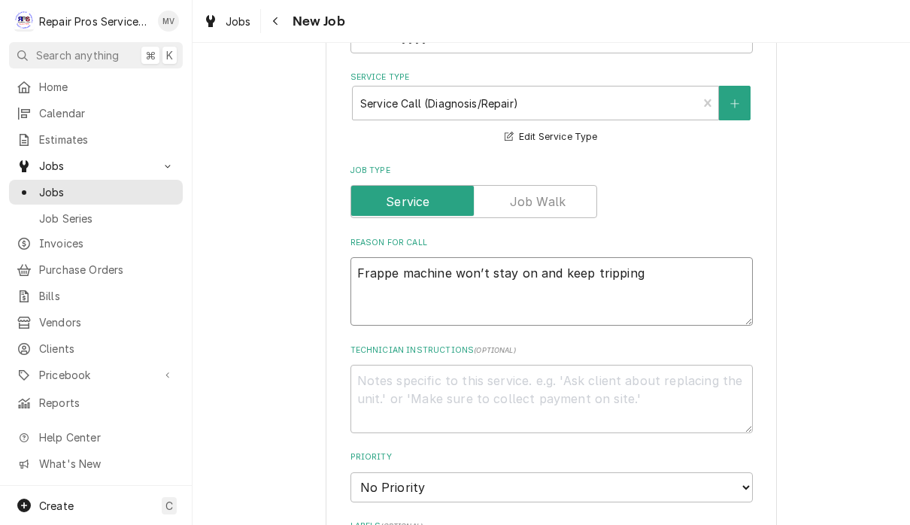
type textarea "x"
type textarea "Frappe machine won’t stay on and keep tripping"
type textarea "x"
type textarea "Frappe machine won’t stay on and keep tripping g"
type textarea "x"
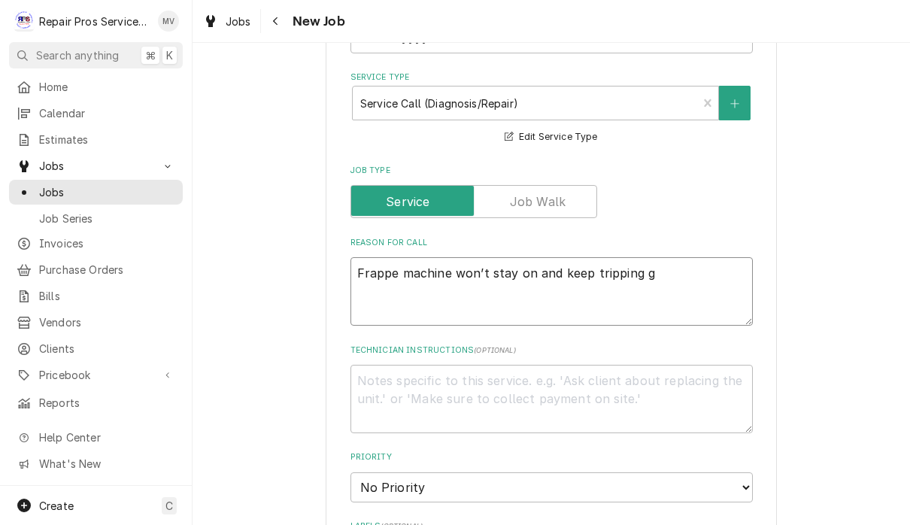
type textarea "Frappe machine won’t stay on and keep tripping"
type textarea "x"
type textarea "Frappe machine won’t stay on and keep tripping g"
type textarea "x"
type textarea "Frappe machine won’t stay on and keep tripping gf"
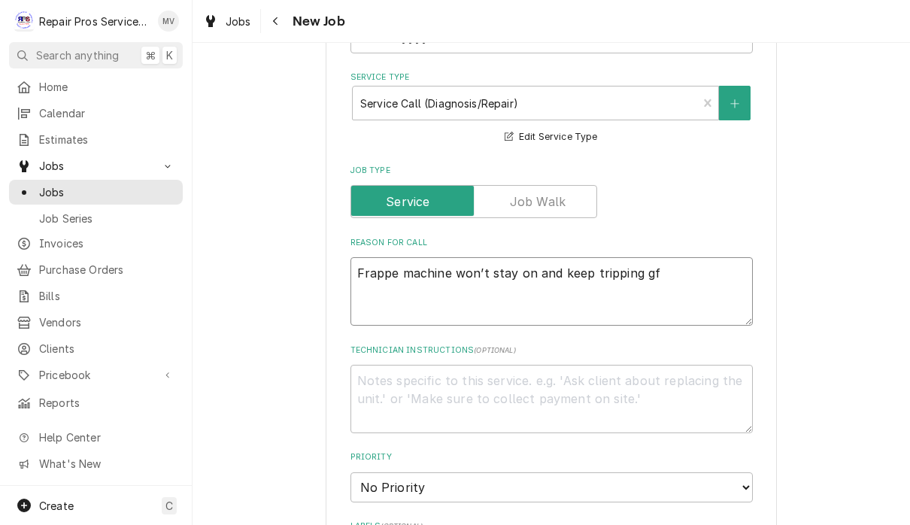
type textarea "x"
type textarea "Frappe machine won’t stay on and keep tripping gfi"
type textarea "x"
type textarea "Frappe machine won’t stay on and keep tripping gf"
type textarea "x"
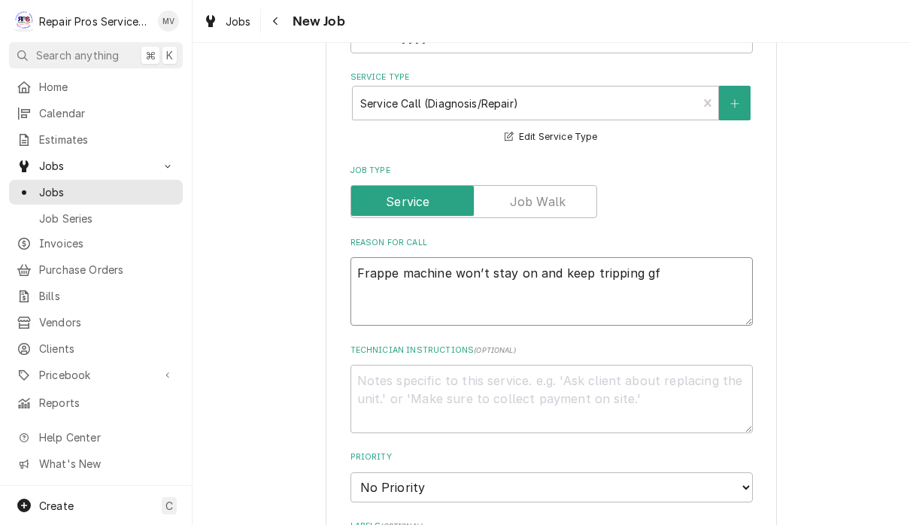
type textarea "Frappe machine won’t stay on and keep tripping g"
type textarea "x"
type textarea "Frappe machine won’t stay on and keep tripping"
type textarea "x"
type textarea "Frappe machine won’t stay on and keep tripping"
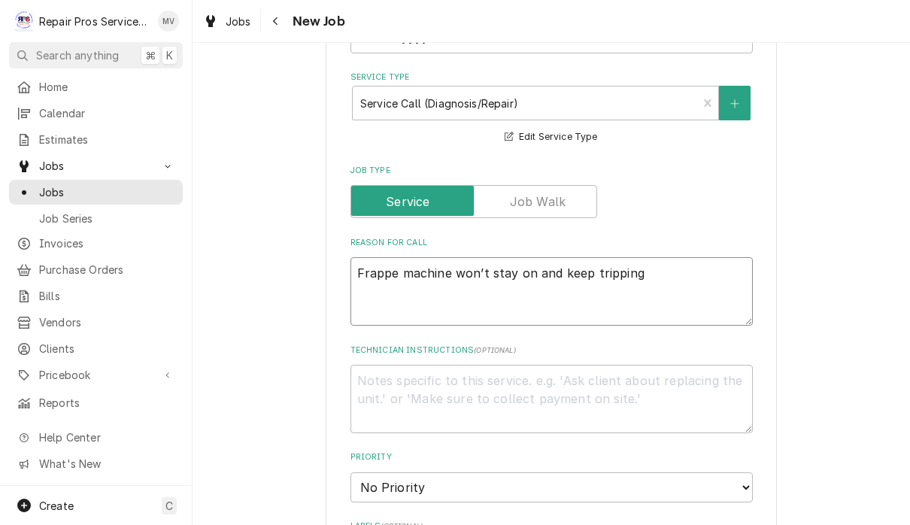
type textarea "x"
type textarea "Frappe machine won’t stay on and keep tripping"
type textarea "x"
type textarea "Frappe machine won’t stay on and keep tripping b"
type textarea "x"
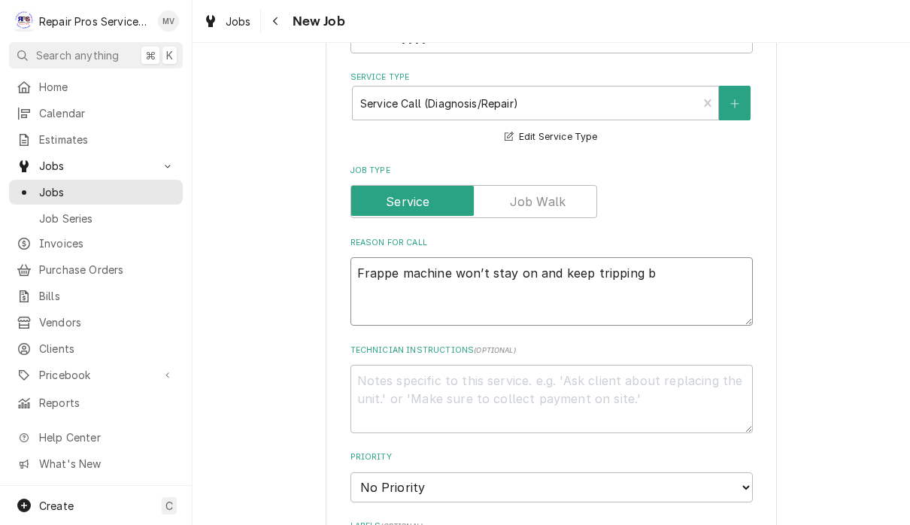
type textarea "Frappe machine won’t stay on and keep tripping br"
type textarea "x"
type textarea "Frappe machine won’t stay on and keep tripping bre"
type textarea "x"
type textarea "Frappe machine won’t stay on and keep tripping brea"
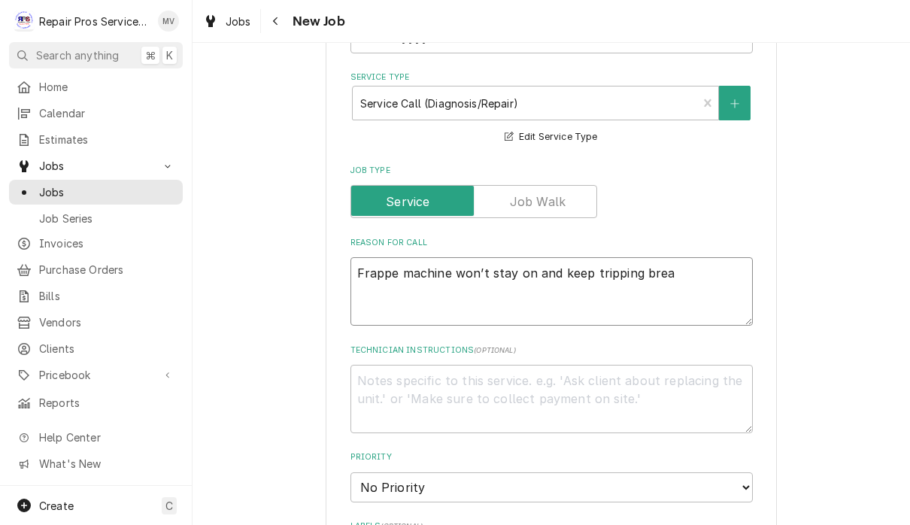
type textarea "x"
type textarea "Frappe machine won’t stay on and keep tripping break"
type textarea "x"
type textarea "Frappe machine won’t stay on and keep tripping breake"
type textarea "x"
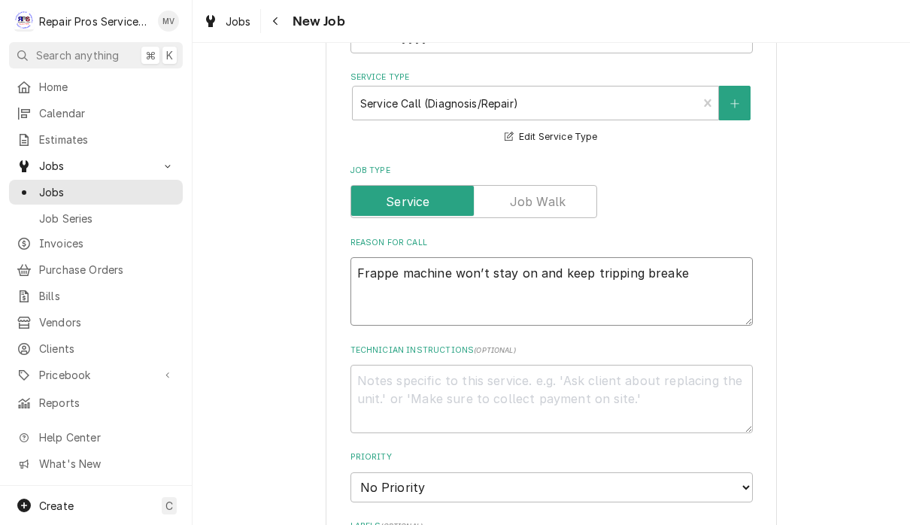
type textarea "Frappe machine won’t stay on and keep tripping breaker"
type textarea "x"
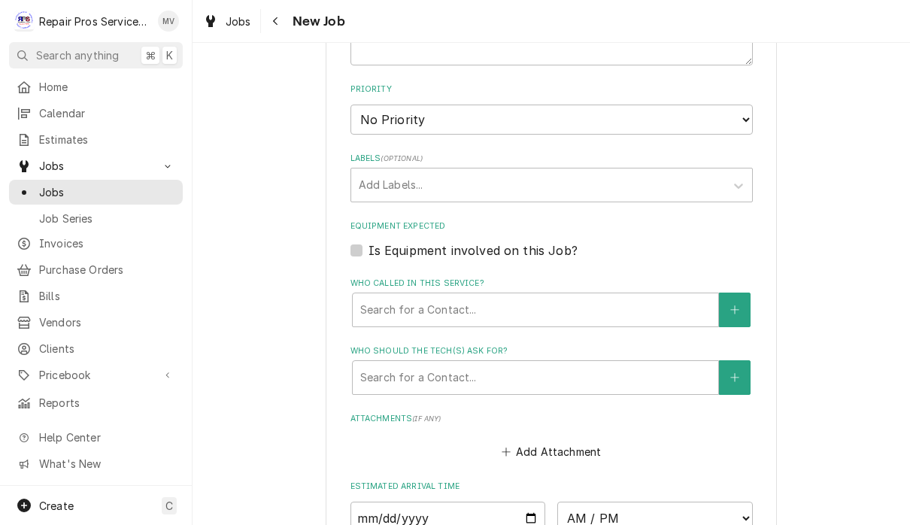
scroll to position [831, 0]
type textarea "Frappe machine won’t stay on and keep tripping breaker"
click at [499, 110] on select "No Priority Urgent High Medium Low" at bounding box center [551, 119] width 402 height 30
select select "3"
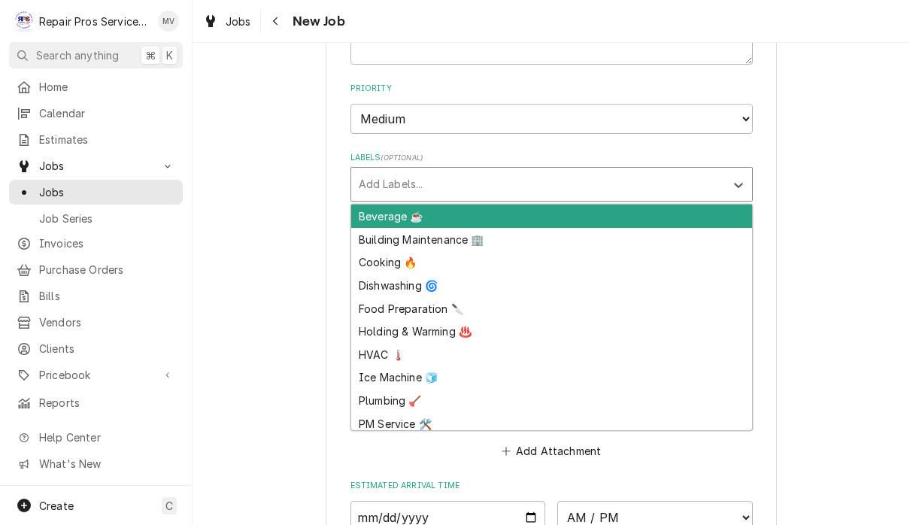
click at [434, 205] on div "Beverage ☕" at bounding box center [551, 216] width 401 height 23
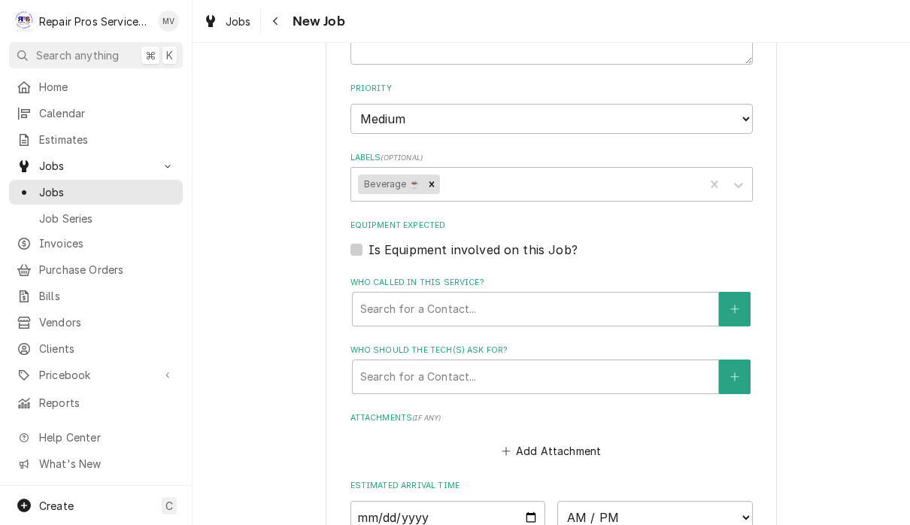
type textarea "x"
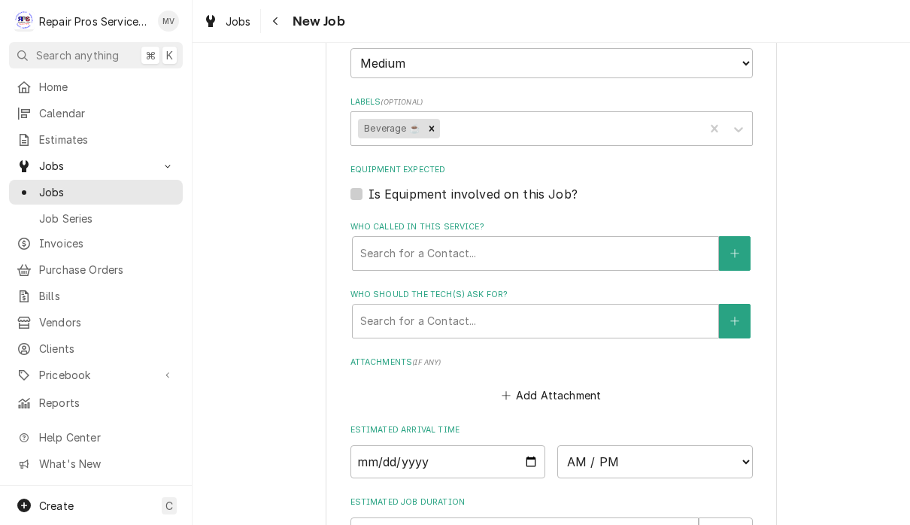
scroll to position [915, 0]
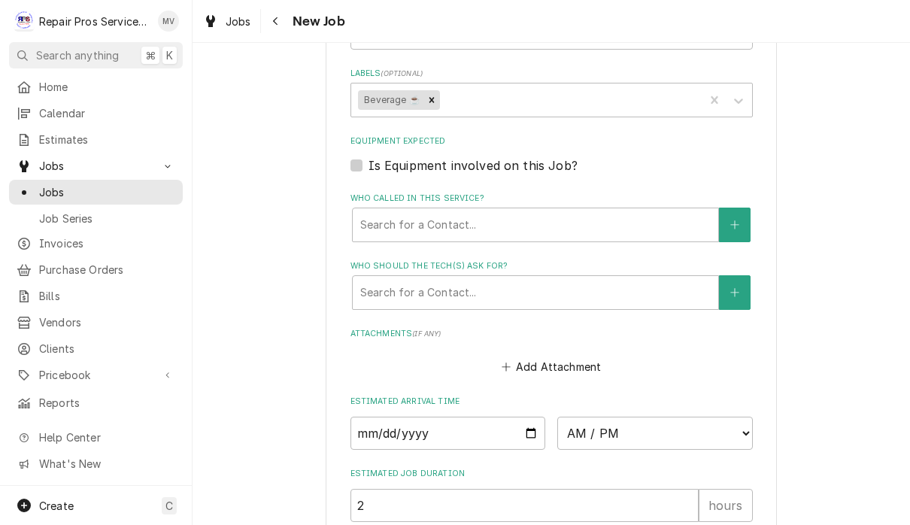
click at [463, 417] on input "Date" at bounding box center [448, 433] width 196 height 33
type input "[DATE]"
type textarea "x"
type input "2025-08-29"
type textarea "x"
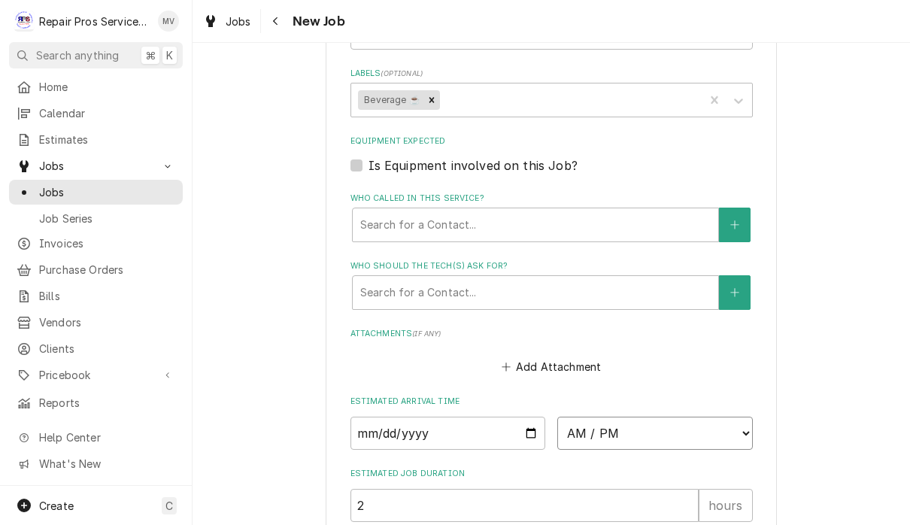
click at [580, 420] on select "AM / PM 6:00 AM 6:15 AM 6:30 AM 6:45 AM 7:00 AM 7:15 AM 7:30 AM 7:45 AM 8:00 AM…" at bounding box center [655, 433] width 196 height 33
select select "10:30:00"
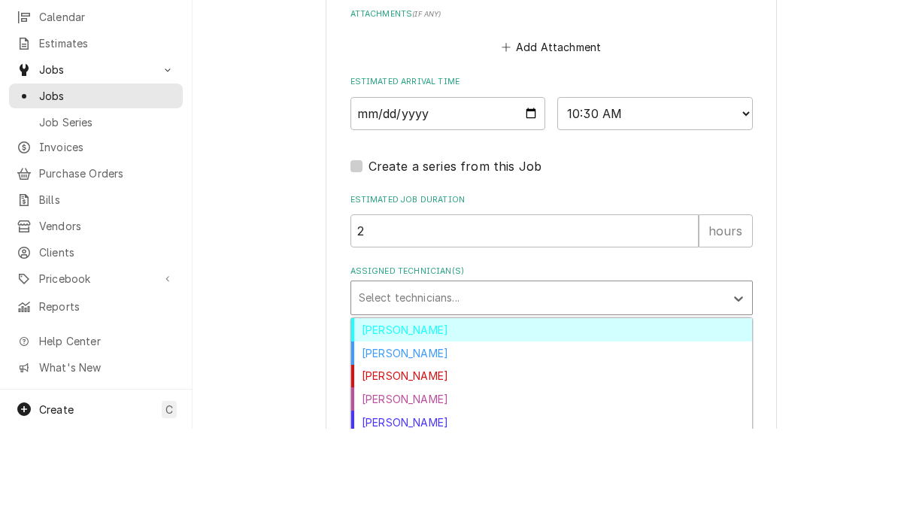
scroll to position [1, 0]
click at [405, 438] on div "[PERSON_NAME]" at bounding box center [551, 449] width 401 height 23
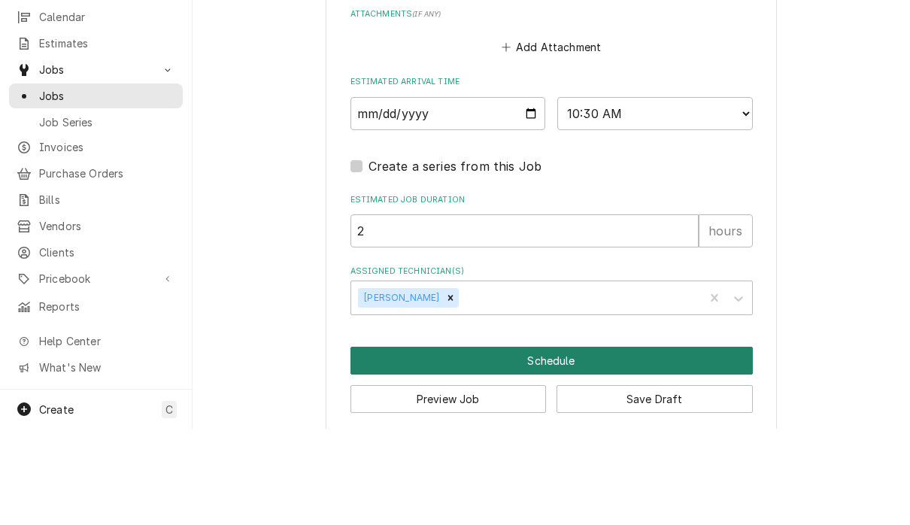
click at [553, 443] on button "Schedule" at bounding box center [551, 457] width 402 height 28
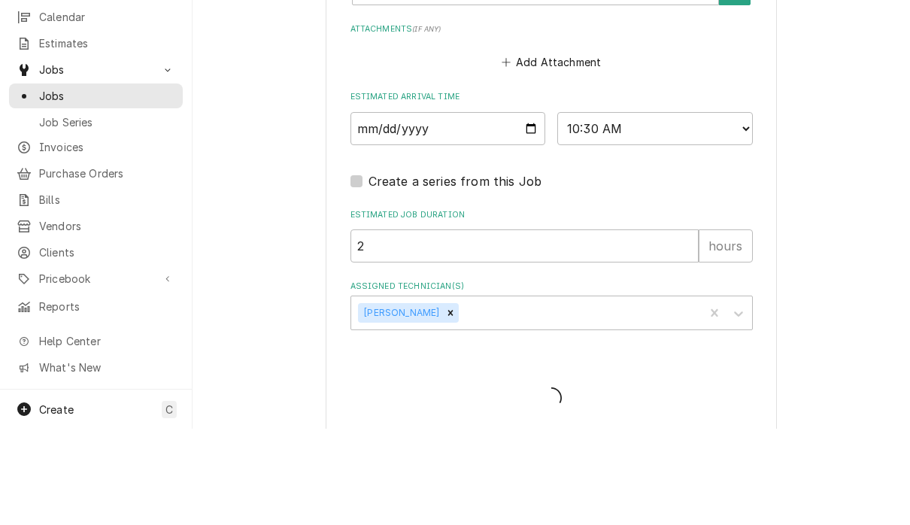
type textarea "x"
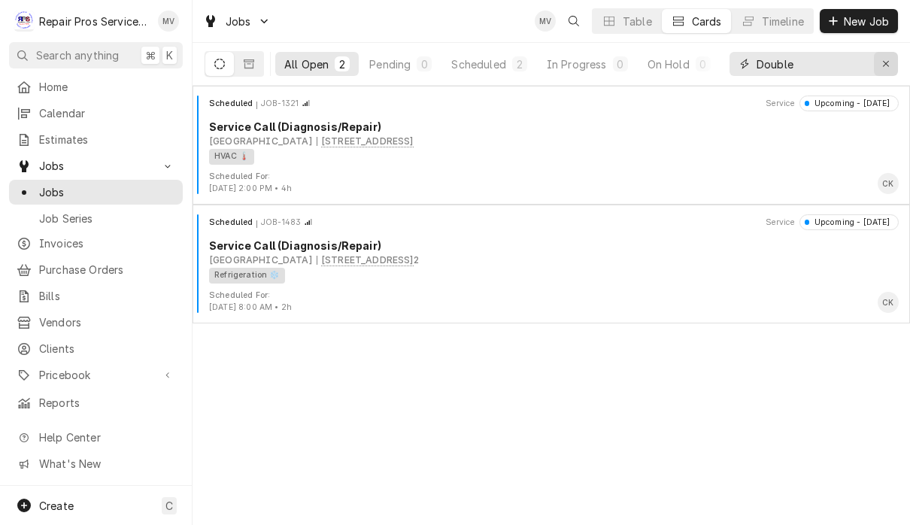
click at [883, 69] on div "Erase input" at bounding box center [885, 63] width 15 height 15
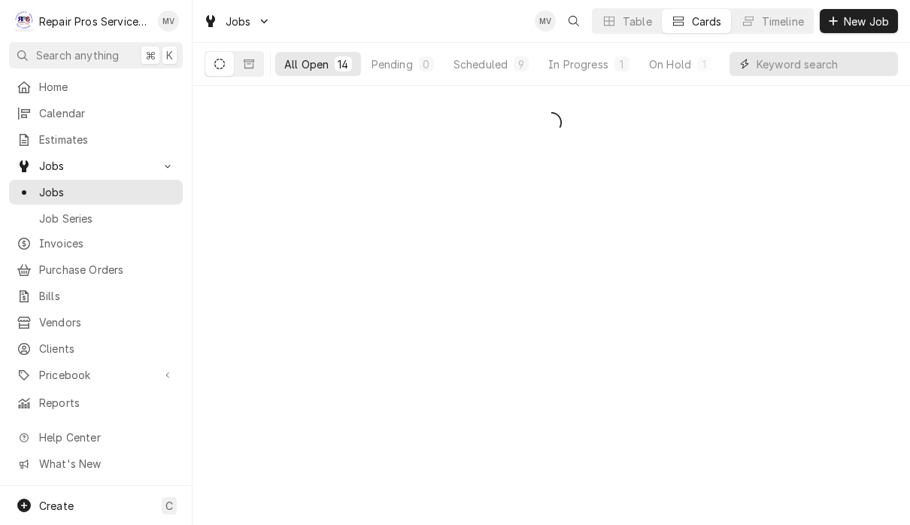
click at [789, 69] on input "Dynamic Content Wrapper" at bounding box center [824, 64] width 134 height 24
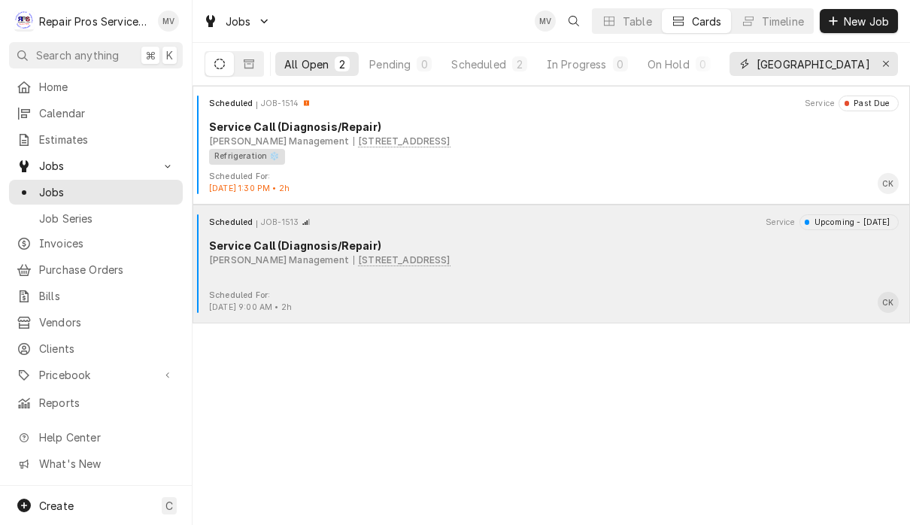
type input "Athens"
click at [482, 291] on div "Scheduled For: Aug 29th, 2025 - 9:00 AM • 2h CK" at bounding box center [551, 302] width 705 height 24
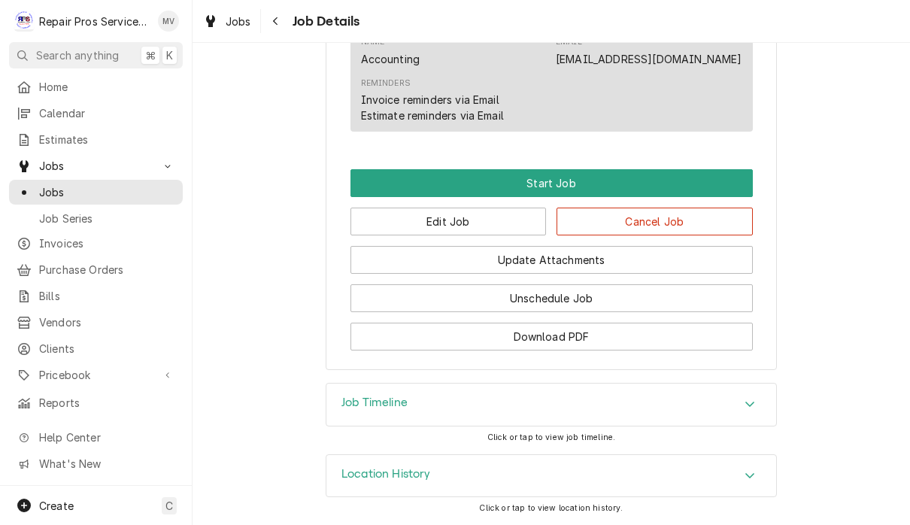
scroll to position [937, 0]
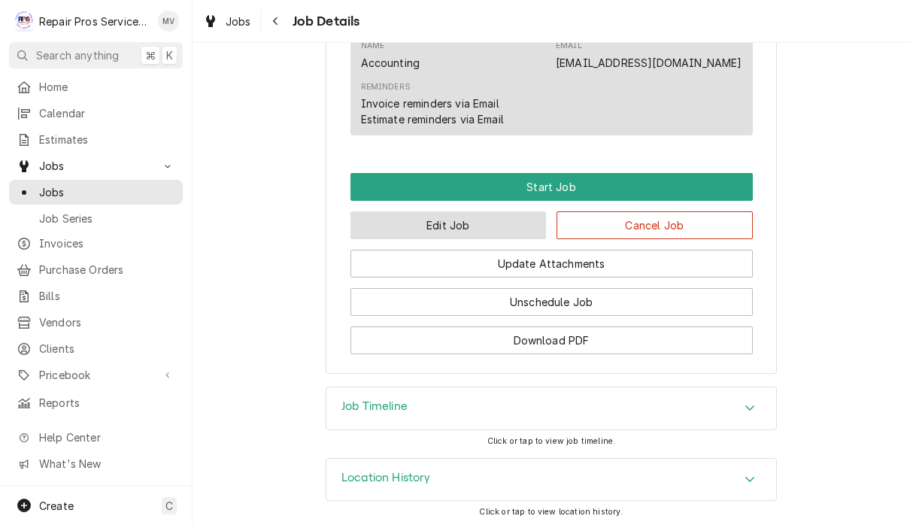
click at [453, 239] on button "Edit Job" at bounding box center [448, 225] width 196 height 28
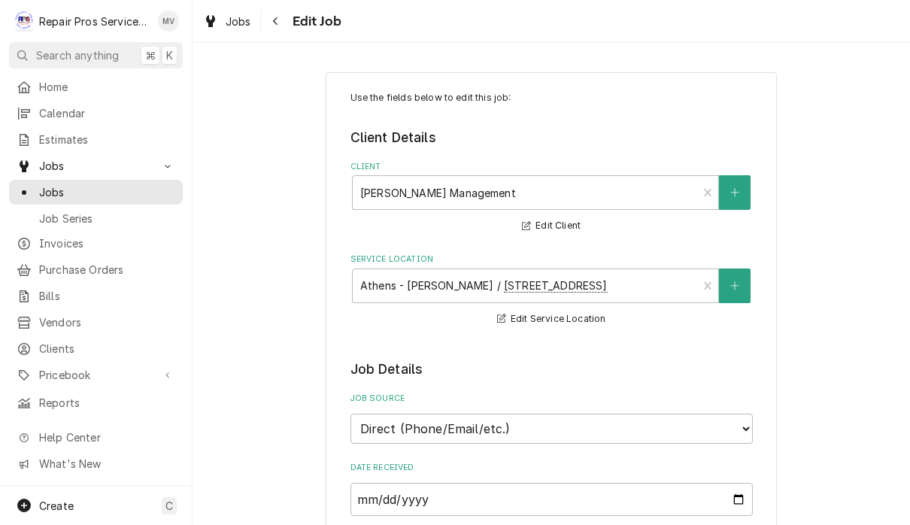
type textarea "x"
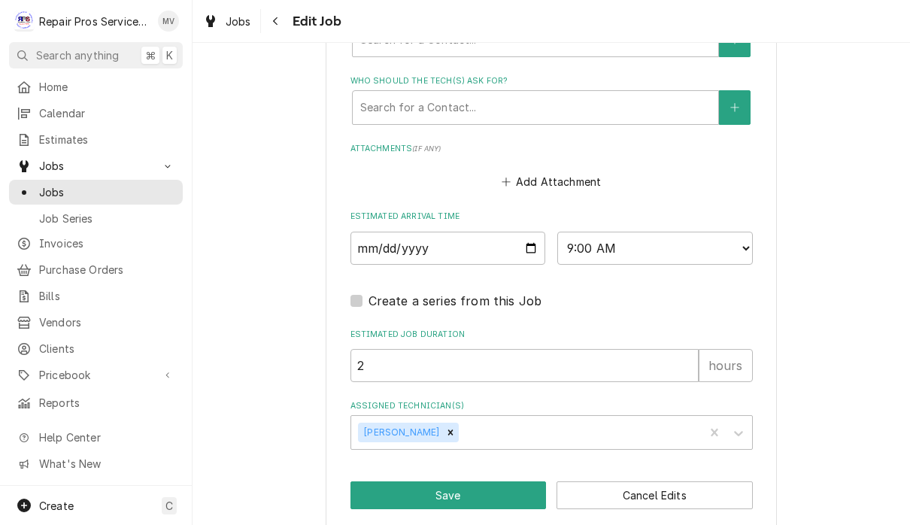
scroll to position [1099, 0]
click at [444, 235] on input "2025-08-29" at bounding box center [448, 248] width 196 height 33
type input "2025-08-28"
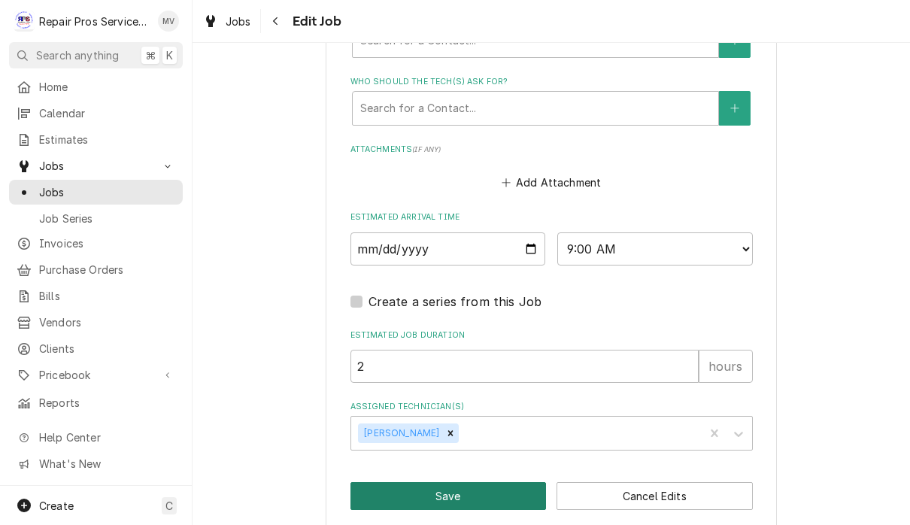
click at [502, 482] on button "Save" at bounding box center [448, 496] width 196 height 28
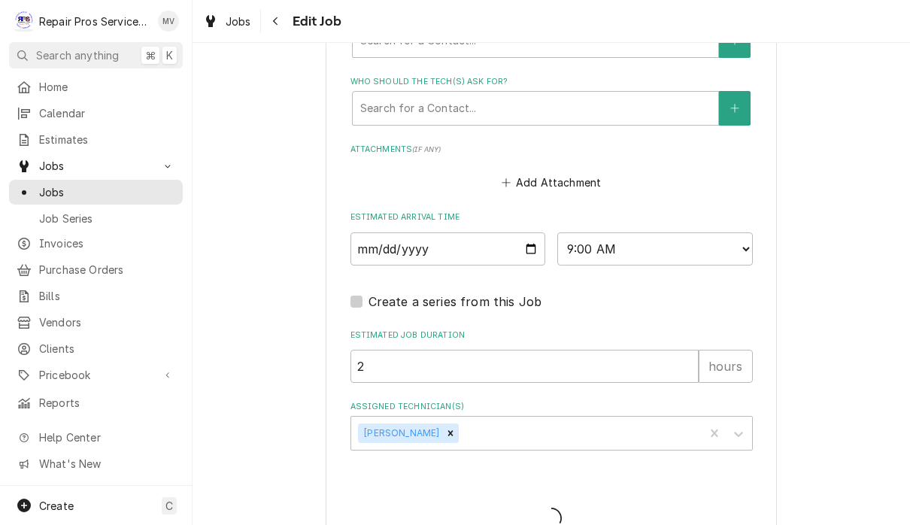
type textarea "x"
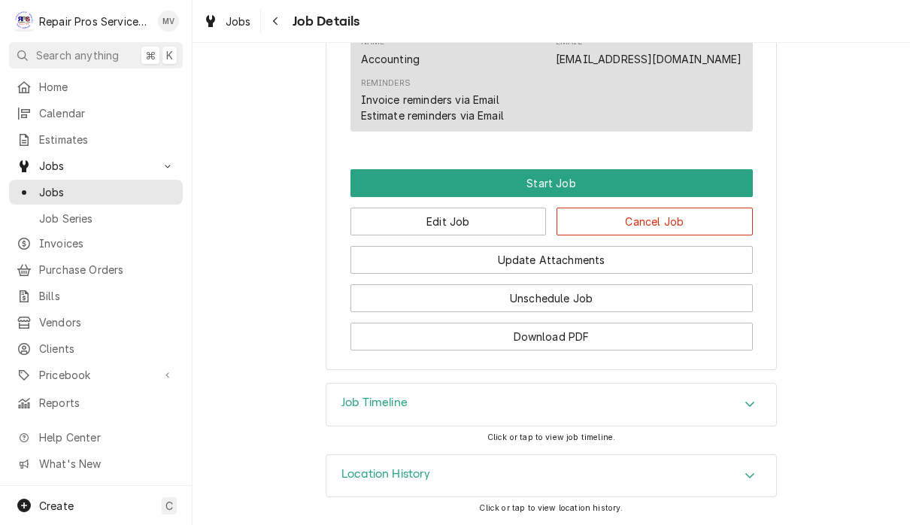
scroll to position [961, 0]
click at [470, 215] on button "Edit Job" at bounding box center [448, 222] width 196 height 28
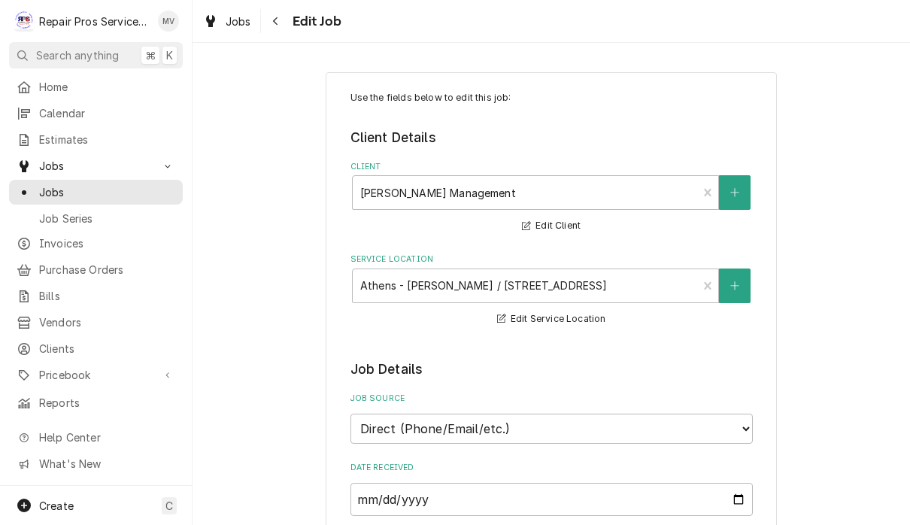
type textarea "x"
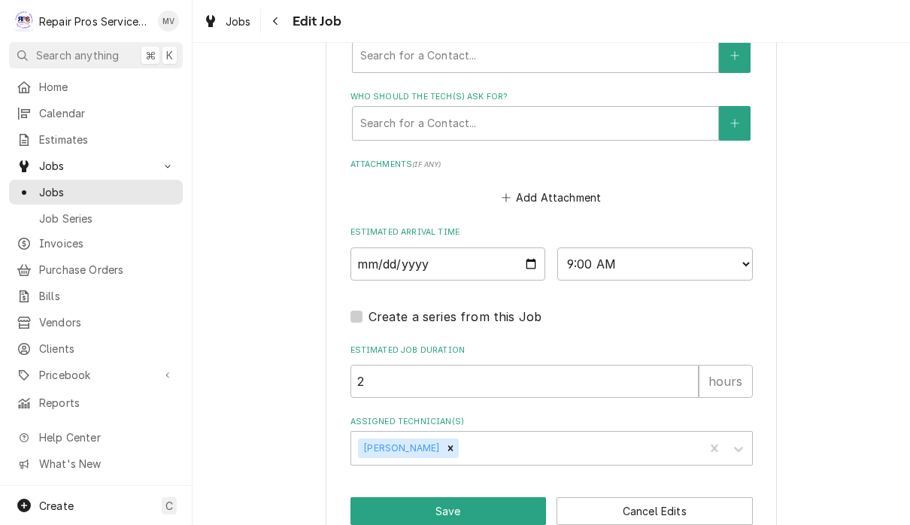
scroll to position [1085, 0]
click at [595, 247] on select "AM / PM 6:00 AM 6:15 AM 6:30 AM 6:45 AM 7:00 AM 7:15 AM 7:30 AM 7:45 AM 8:00 AM…" at bounding box center [655, 263] width 196 height 33
select select "15:00:00"
click at [494, 496] on button "Save" at bounding box center [448, 510] width 196 height 28
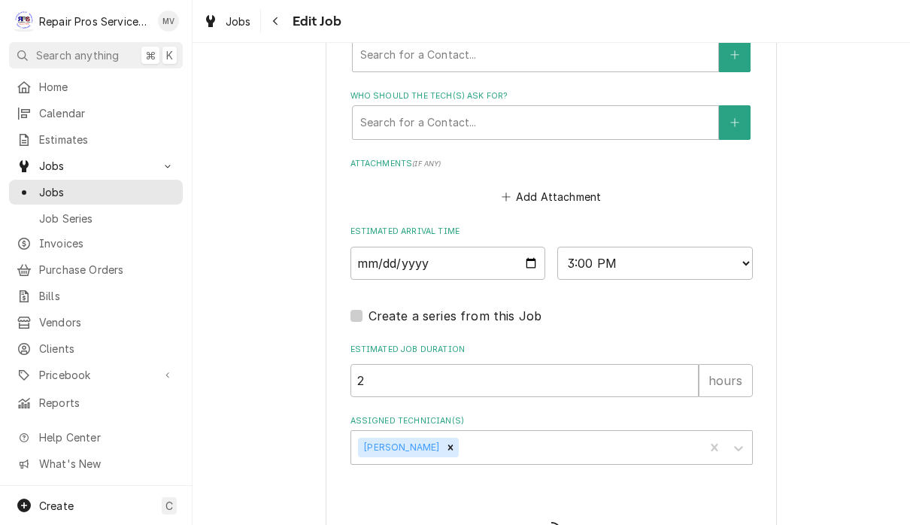
type textarea "x"
